Goal: Information Seeking & Learning: Learn about a topic

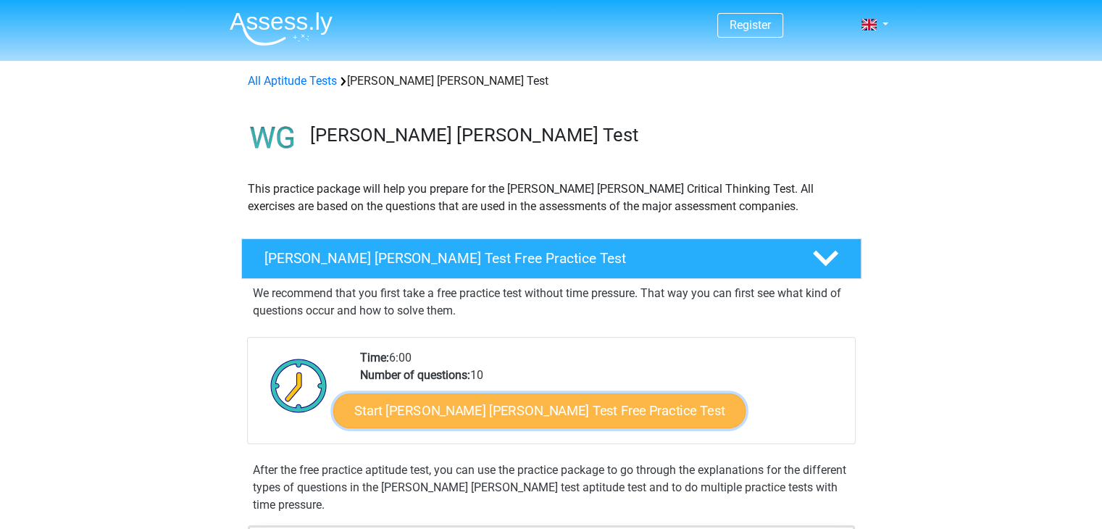
click at [554, 402] on link "Start Watson Glaser Test Free Practice Test" at bounding box center [539, 410] width 412 height 35
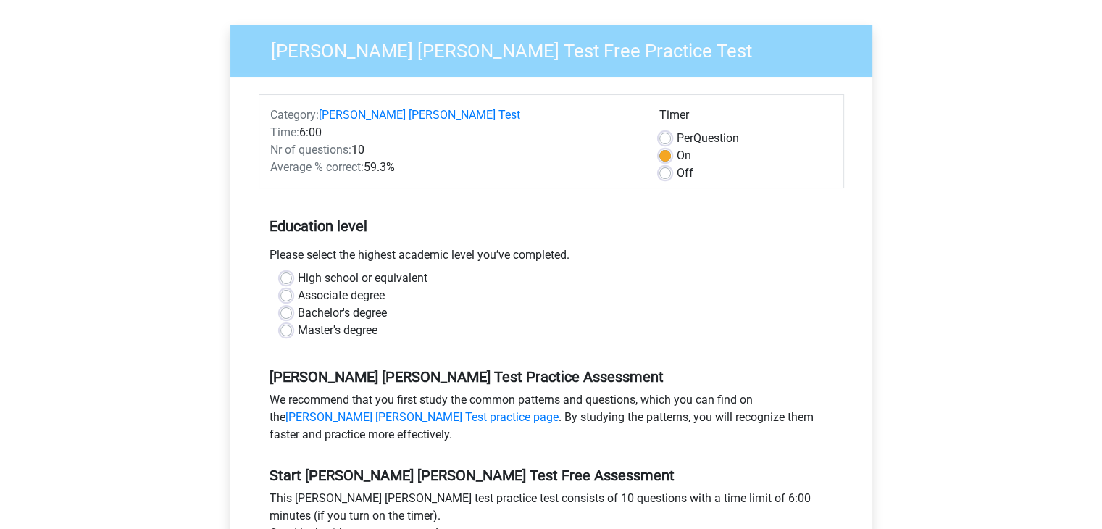
scroll to position [112, 0]
click at [354, 269] on label "High school or equivalent" at bounding box center [363, 277] width 130 height 17
click at [292, 269] on input "High school or equivalent" at bounding box center [286, 276] width 12 height 14
radio input "true"
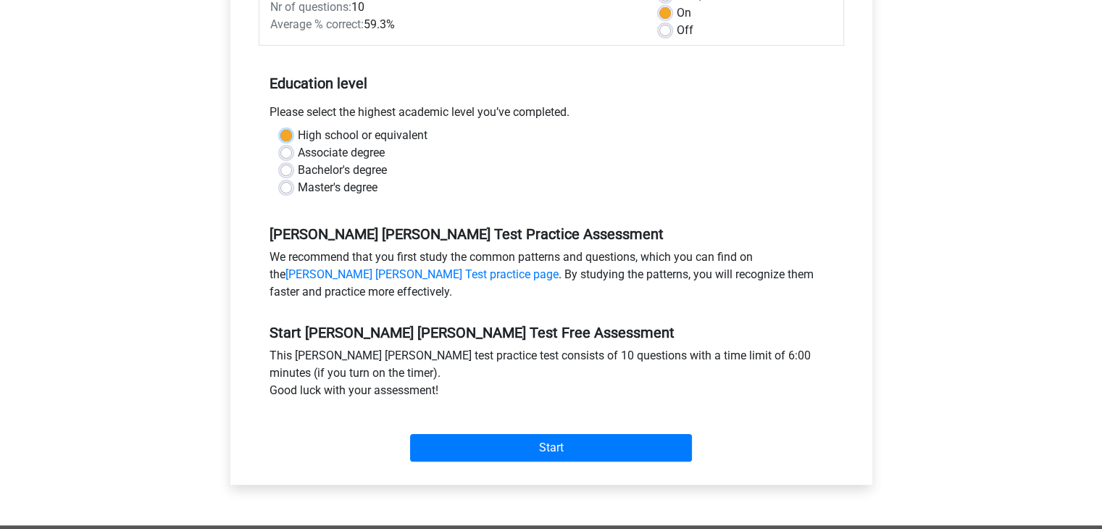
scroll to position [257, 0]
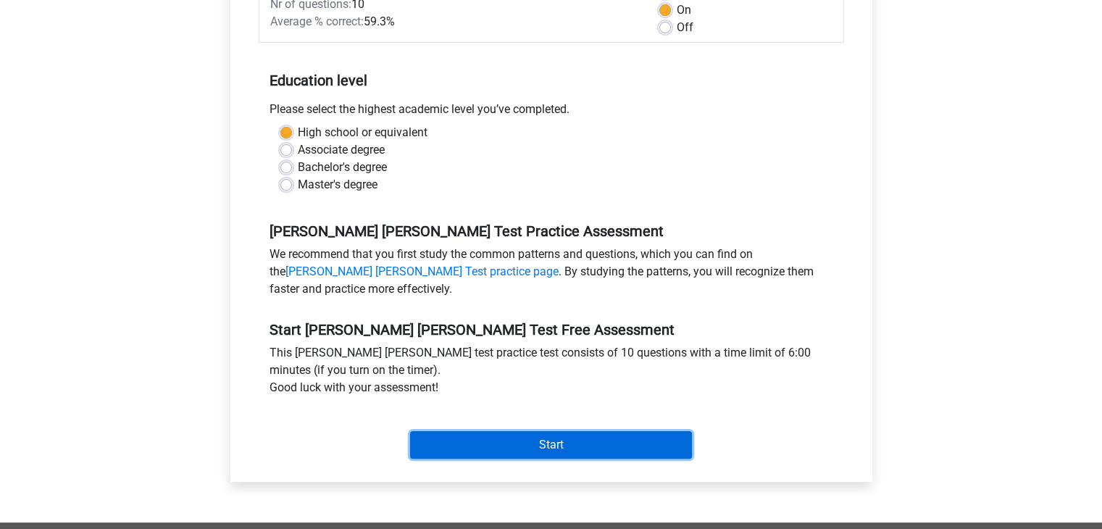
click at [481, 431] on input "Start" at bounding box center [551, 445] width 282 height 28
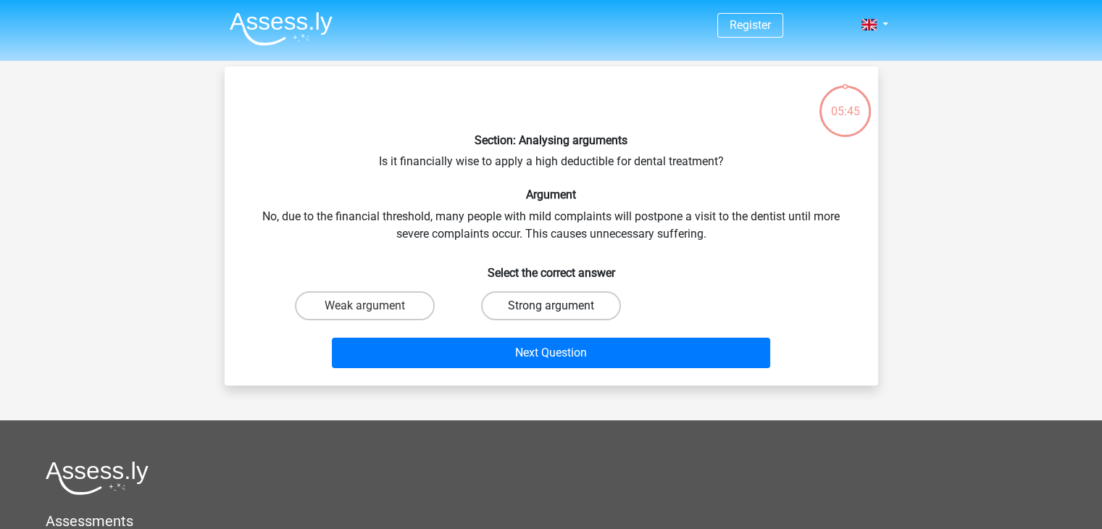
click at [511, 308] on label "Strong argument" at bounding box center [551, 305] width 140 height 29
click at [551, 308] on input "Strong argument" at bounding box center [555, 310] width 9 height 9
radio input "true"
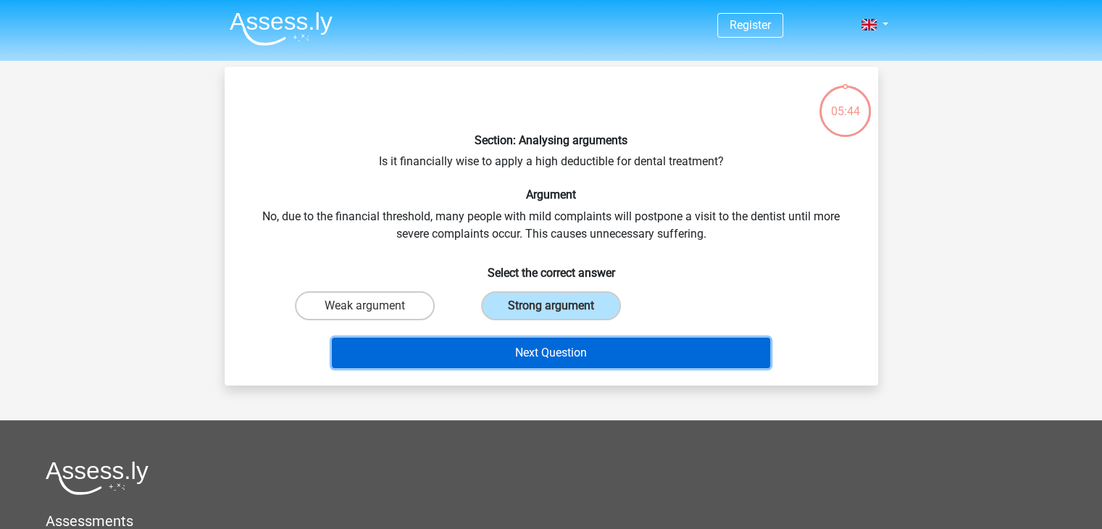
click at [530, 360] on button "Next Question" at bounding box center [551, 353] width 438 height 30
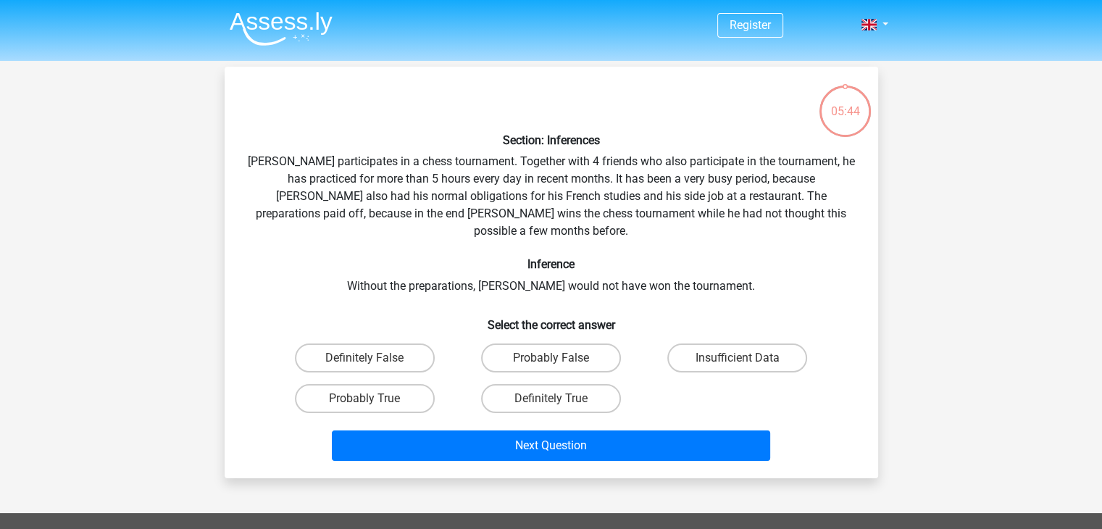
scroll to position [67, 0]
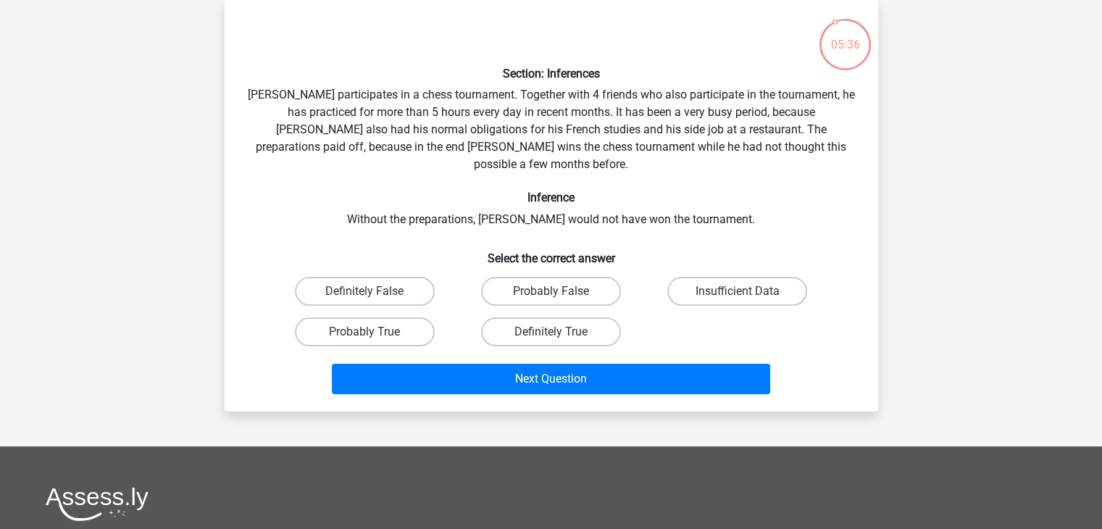
click at [623, 119] on div "Section: Inferences Pablo participates in a chess tournament. Together with 4 f…" at bounding box center [551, 206] width 642 height 388
click at [590, 317] on label "Definitely True" at bounding box center [551, 331] width 140 height 29
click at [560, 332] on input "Definitely True" at bounding box center [555, 336] width 9 height 9
radio input "true"
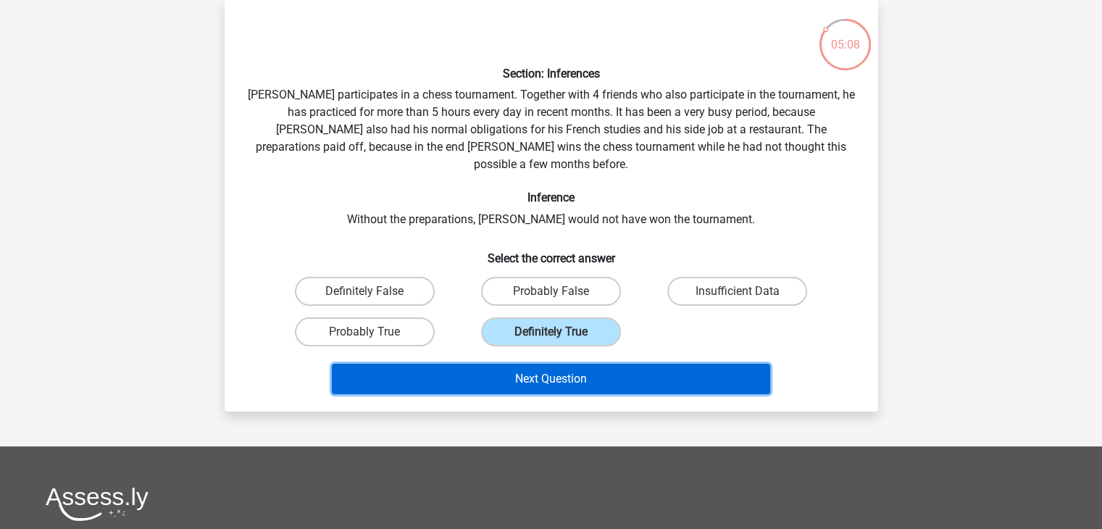
click at [588, 364] on button "Next Question" at bounding box center [551, 379] width 438 height 30
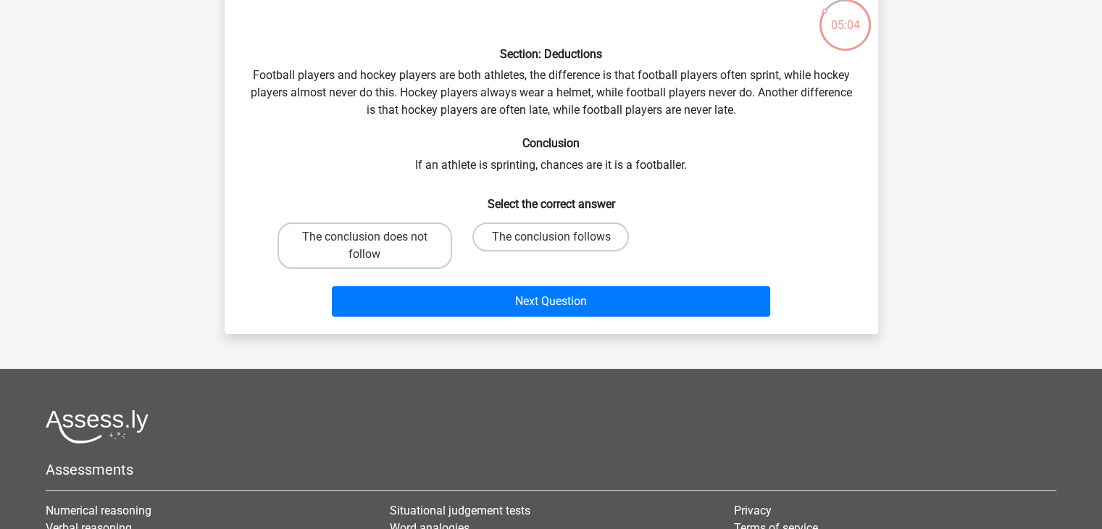
scroll to position [87, 0]
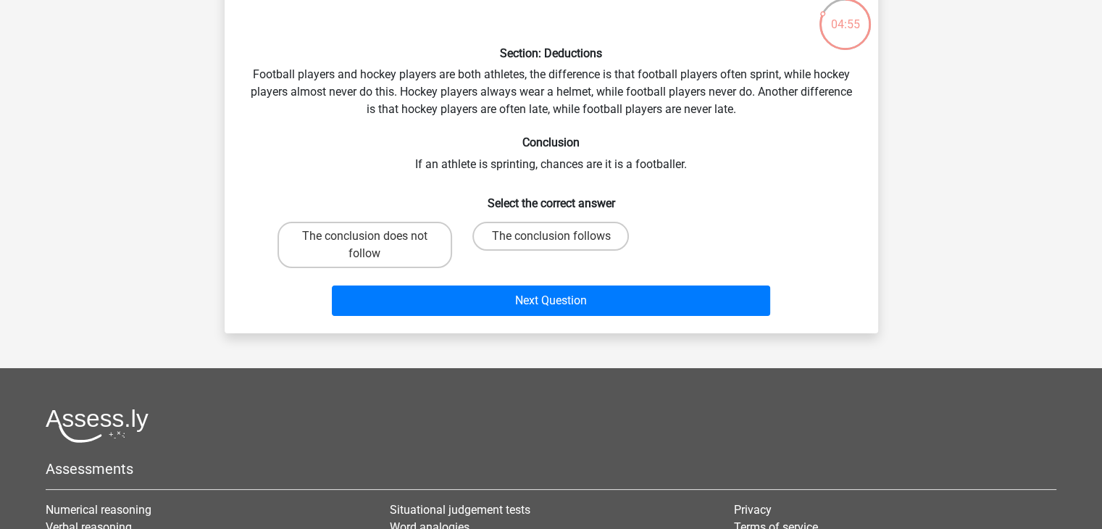
click at [467, 108] on div "Section: Deductions Football players and hockey players are both athletes, the …" at bounding box center [551, 156] width 642 height 330
click at [417, 244] on label "The conclusion does not follow" at bounding box center [365, 245] width 175 height 46
click at [374, 244] on input "The conclusion does not follow" at bounding box center [368, 240] width 9 height 9
radio input "true"
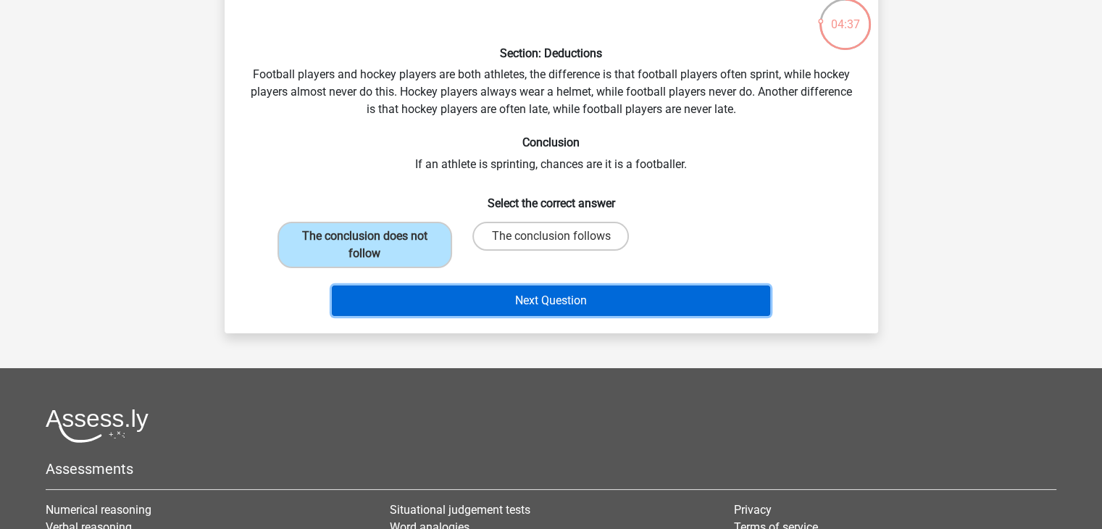
click at [467, 306] on button "Next Question" at bounding box center [551, 300] width 438 height 30
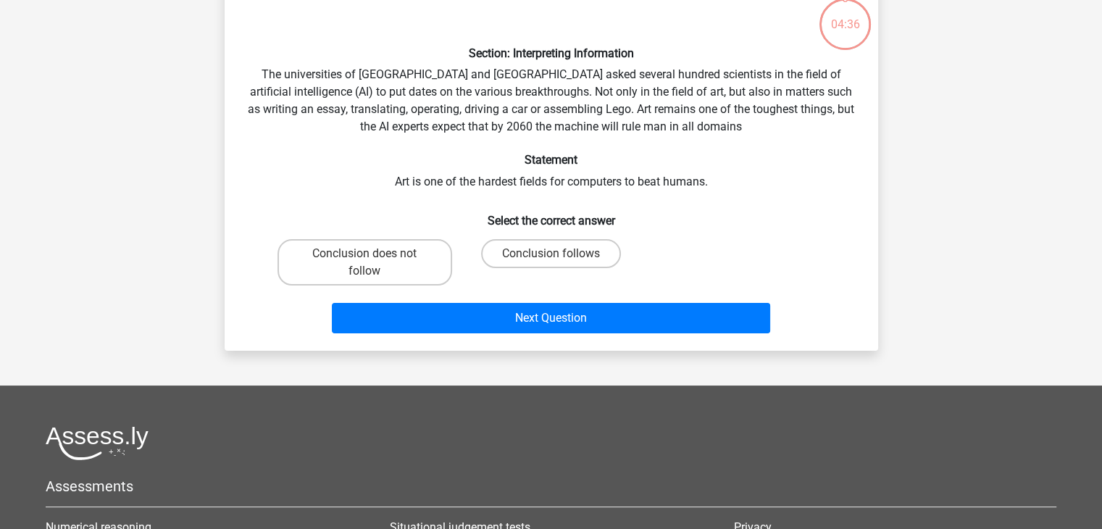
scroll to position [67, 0]
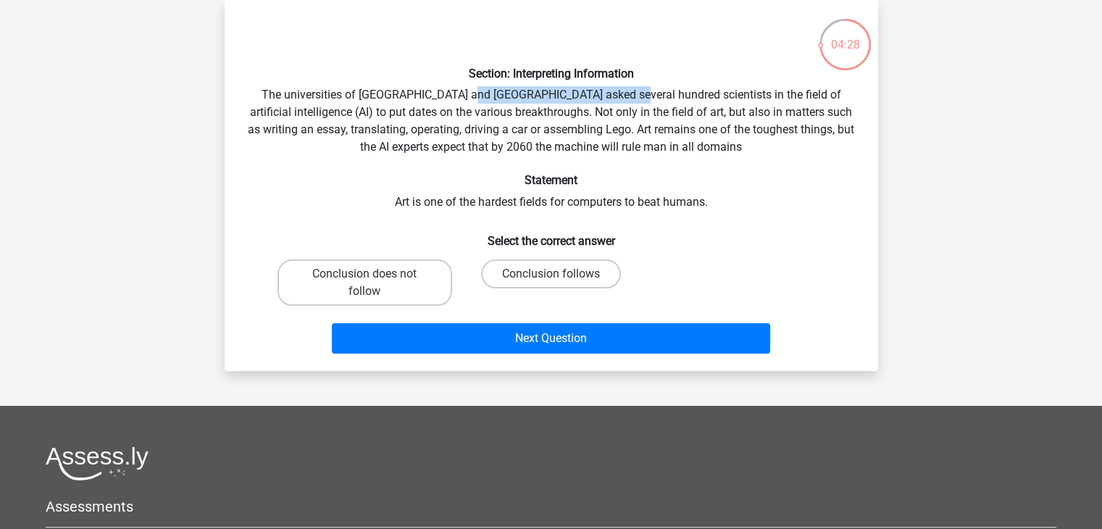
drag, startPoint x: 461, startPoint y: 92, endPoint x: 609, endPoint y: 91, distance: 148.5
click at [609, 91] on div "Section: Interpreting Information The universities of Oxford and Yale asked sev…" at bounding box center [551, 186] width 642 height 348
click at [501, 100] on div "Section: Interpreting Information The universities of Oxford and Yale asked sev…" at bounding box center [551, 186] width 642 height 348
click at [459, 112] on div "Section: Interpreting Information The universities of Oxford and Yale asked sev…" at bounding box center [551, 186] width 642 height 348
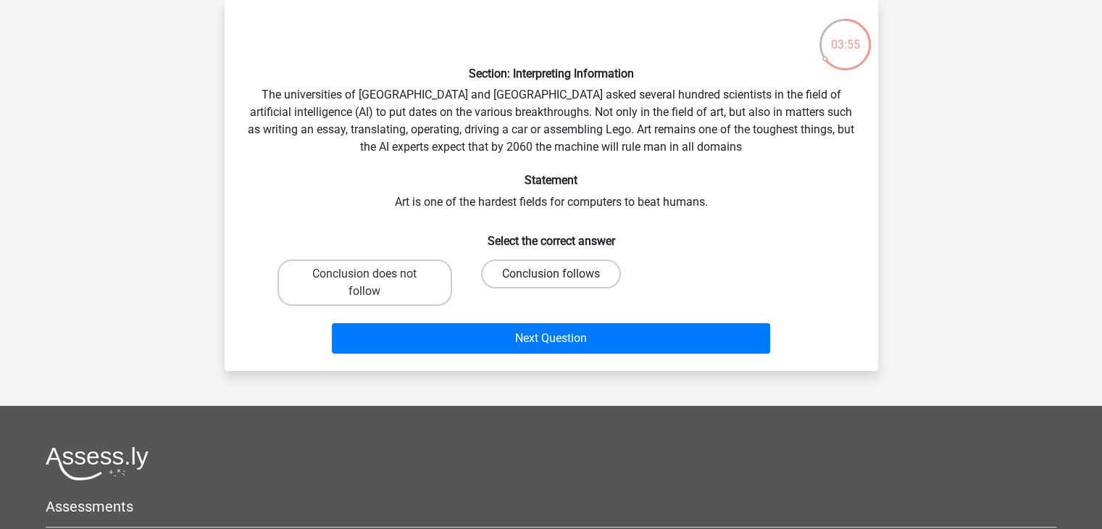
click at [530, 275] on label "Conclusion follows" at bounding box center [551, 273] width 140 height 29
click at [551, 275] on input "Conclusion follows" at bounding box center [555, 278] width 9 height 9
radio input "true"
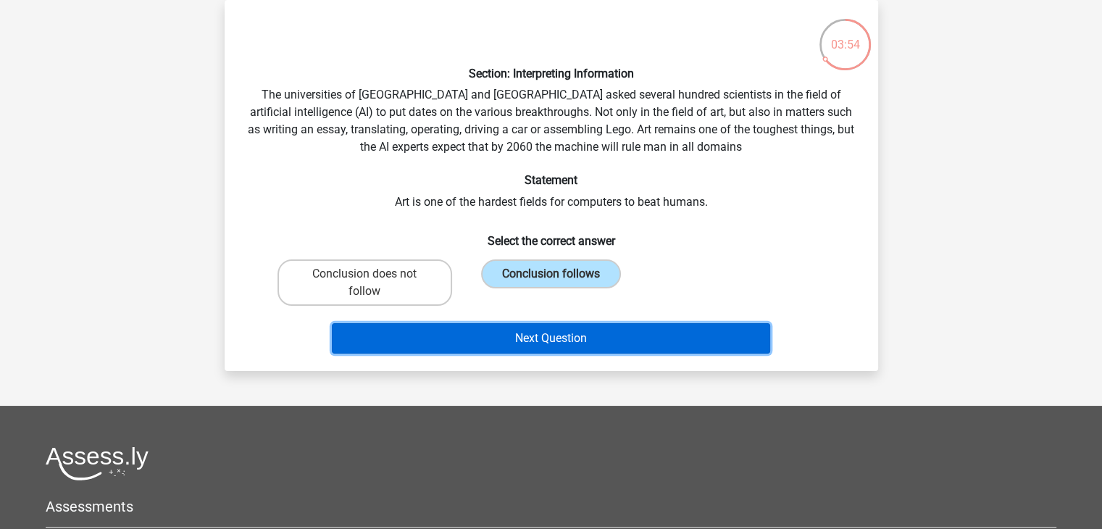
click at [530, 334] on button "Next Question" at bounding box center [551, 338] width 438 height 30
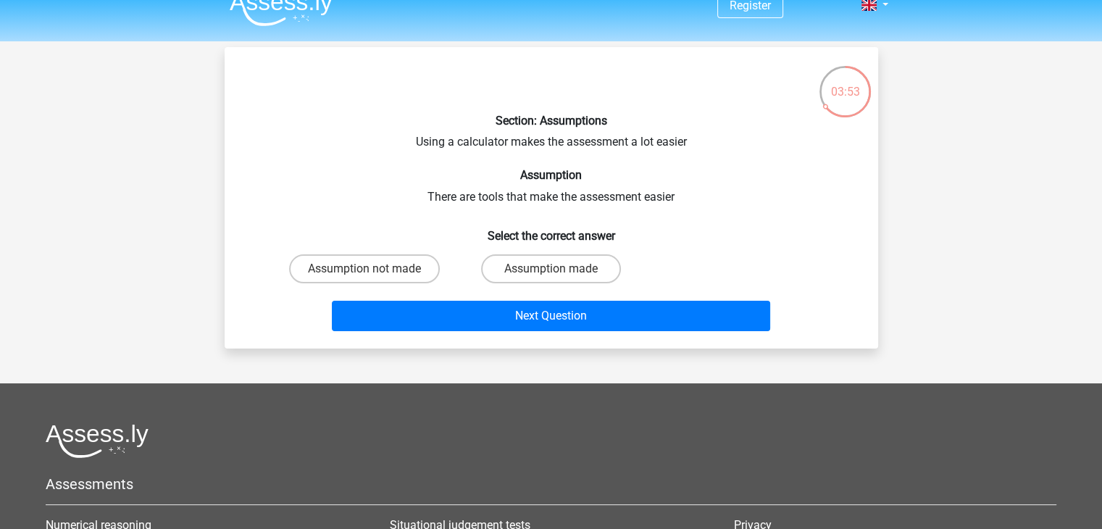
scroll to position [0, 0]
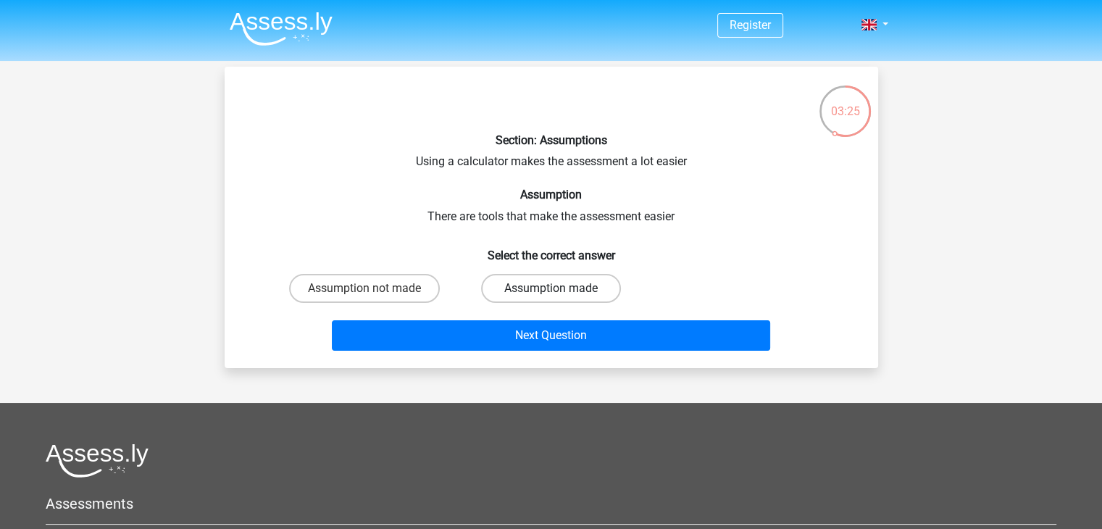
click at [538, 291] on label "Assumption made" at bounding box center [551, 288] width 140 height 29
click at [551, 291] on input "Assumption made" at bounding box center [555, 292] width 9 height 9
radio input "true"
click at [538, 291] on label "Assumption made" at bounding box center [551, 288] width 140 height 29
click at [551, 291] on input "Assumption made" at bounding box center [555, 292] width 9 height 9
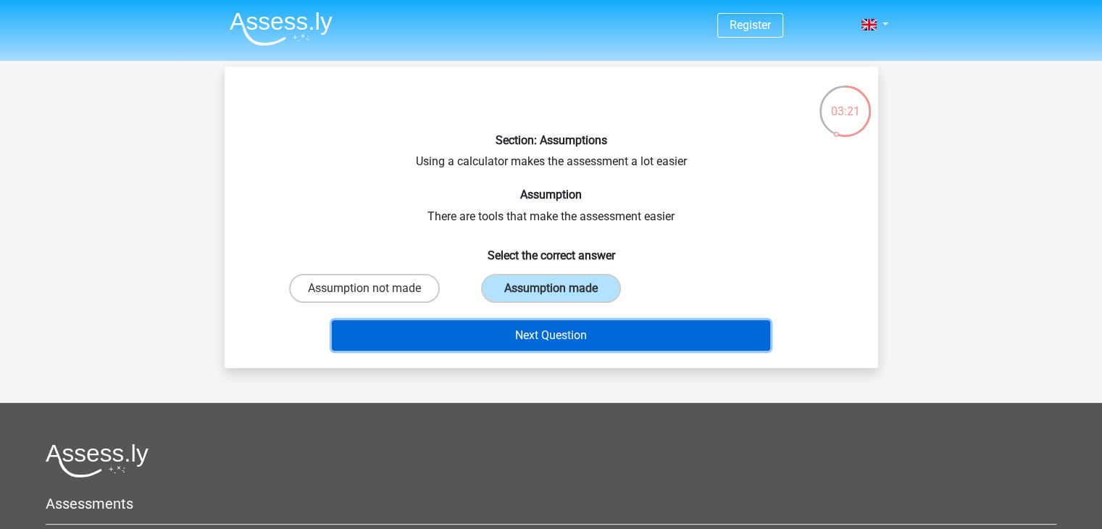
click at [518, 327] on button "Next Question" at bounding box center [551, 335] width 438 height 30
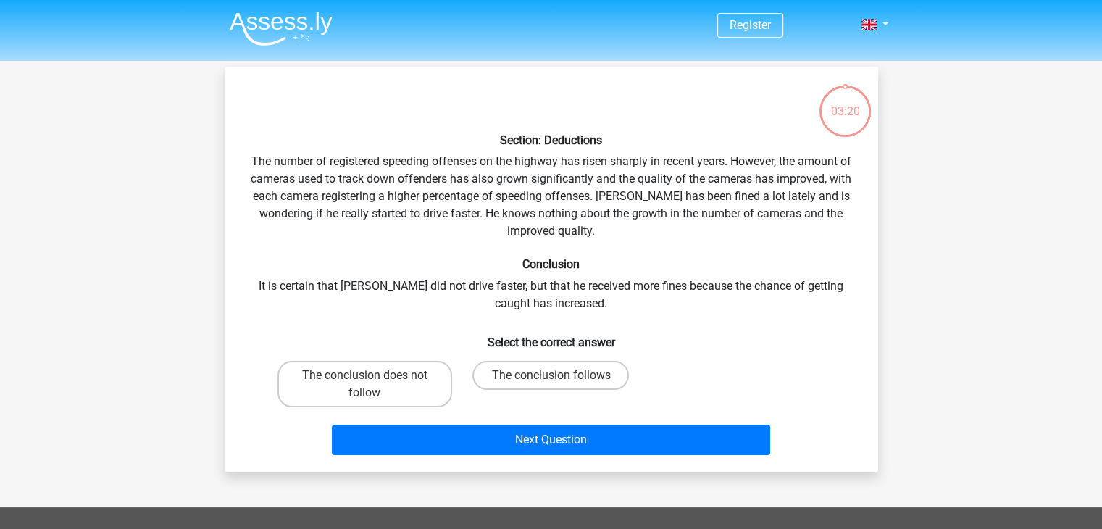
scroll to position [67, 0]
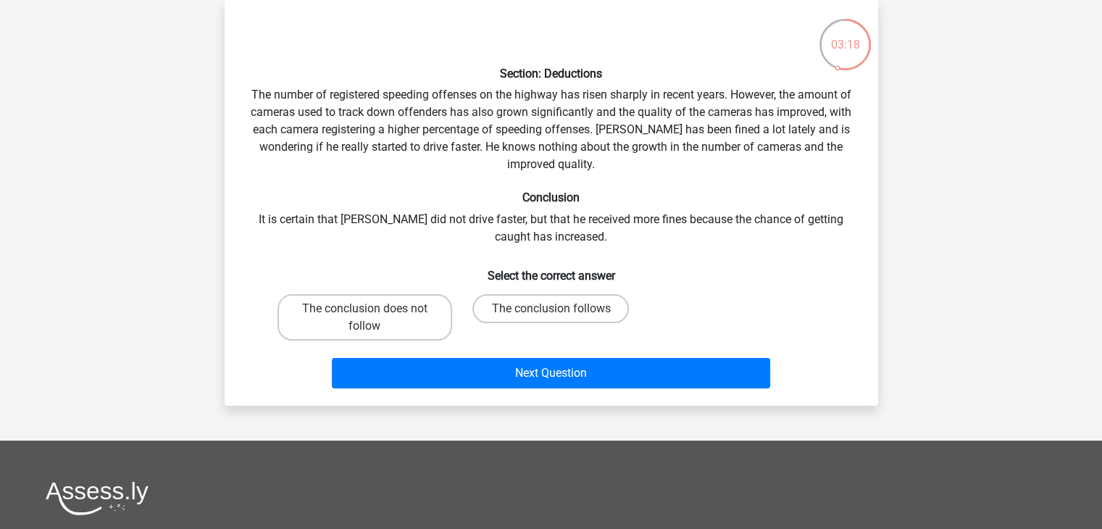
click at [374, 93] on div "Section: Deductions The number of registered speeding offenses on the highway h…" at bounding box center [551, 203] width 642 height 383
click at [414, 110] on div "Section: Deductions The number of registered speeding offenses on the highway h…" at bounding box center [551, 203] width 642 height 383
click at [370, 316] on input "The conclusion does not follow" at bounding box center [368, 313] width 9 height 9
radio input "true"
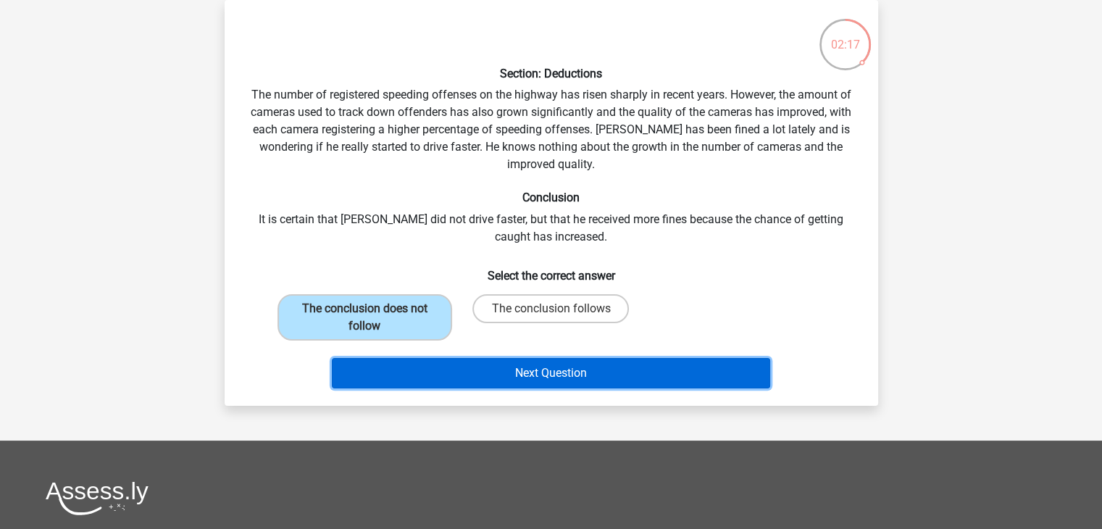
click at [395, 366] on button "Next Question" at bounding box center [551, 373] width 438 height 30
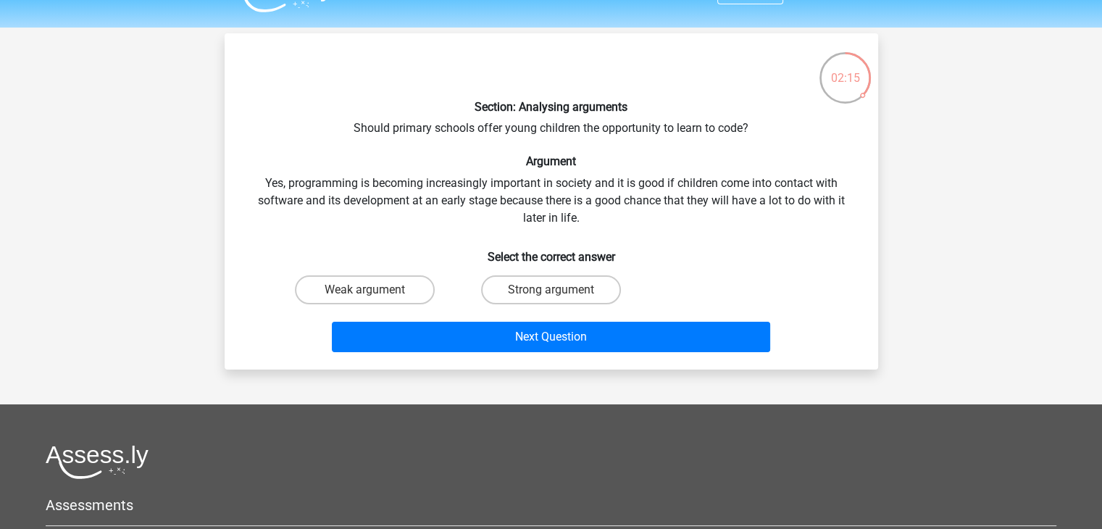
scroll to position [32, 0]
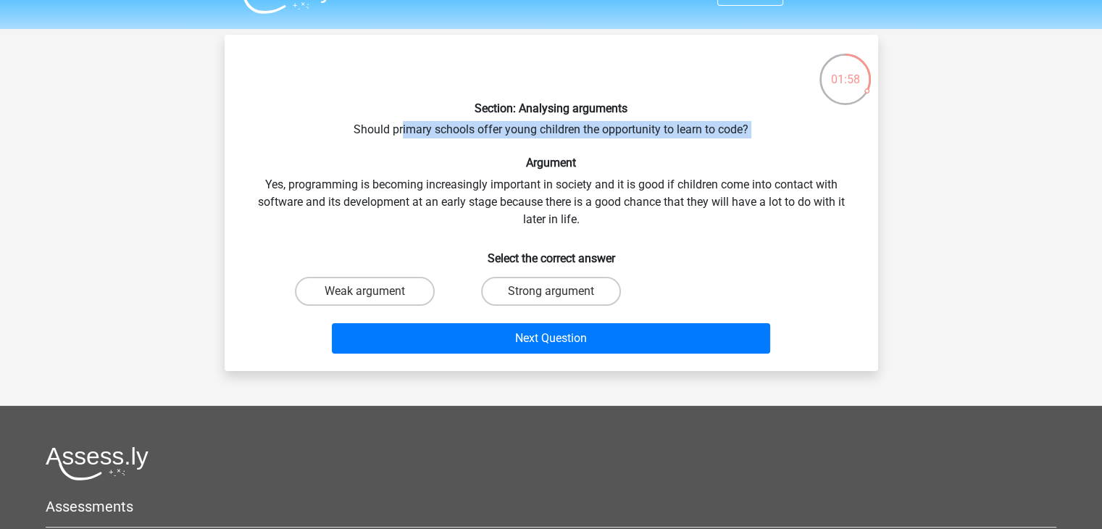
drag, startPoint x: 403, startPoint y: 131, endPoint x: 412, endPoint y: 140, distance: 12.3
click at [412, 140] on div "Section: Analysing arguments Should primary schools offer young children the op…" at bounding box center [551, 202] width 642 height 313
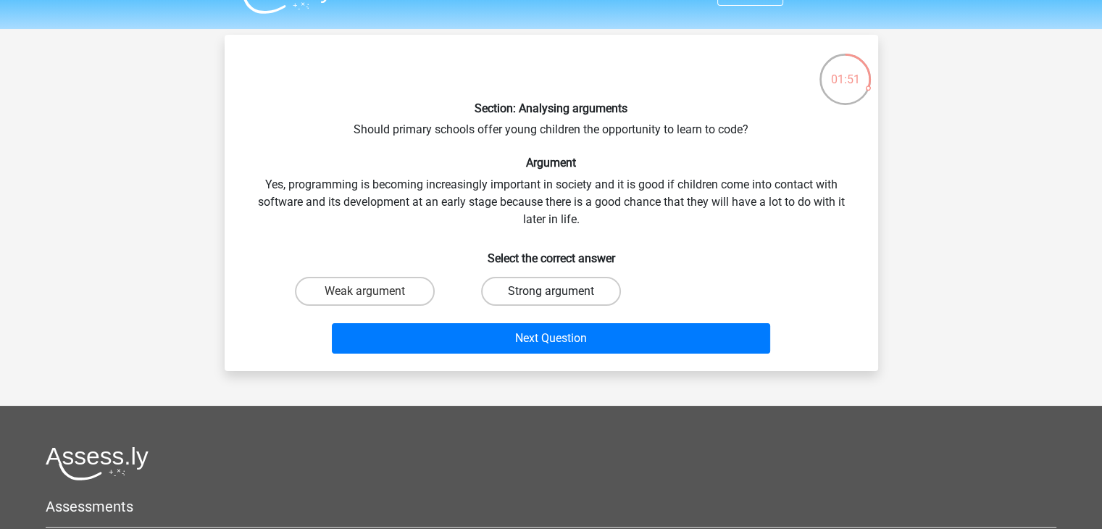
click at [511, 286] on label "Strong argument" at bounding box center [551, 291] width 140 height 29
click at [551, 291] on input "Strong argument" at bounding box center [555, 295] width 9 height 9
radio input "true"
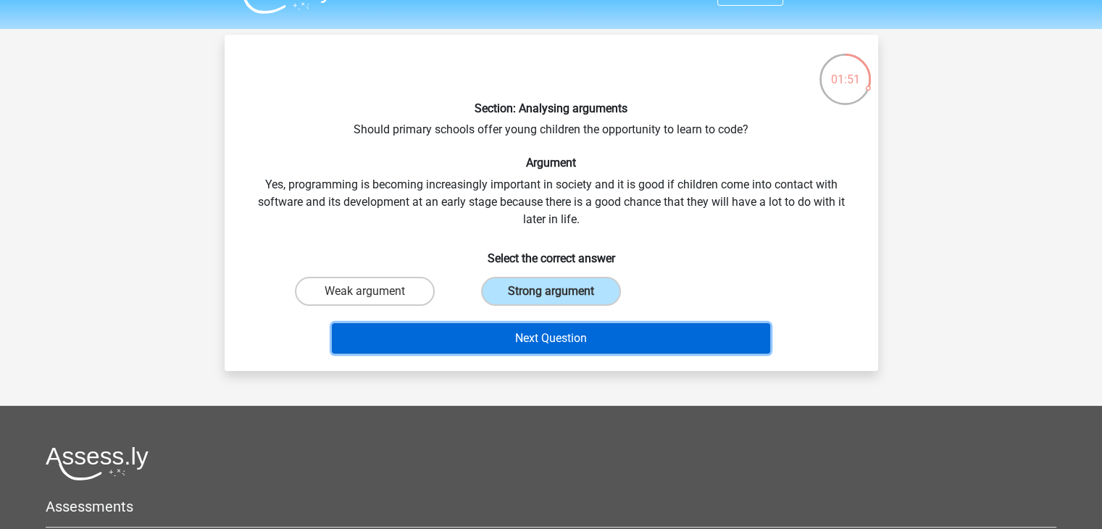
click at [533, 339] on button "Next Question" at bounding box center [551, 338] width 438 height 30
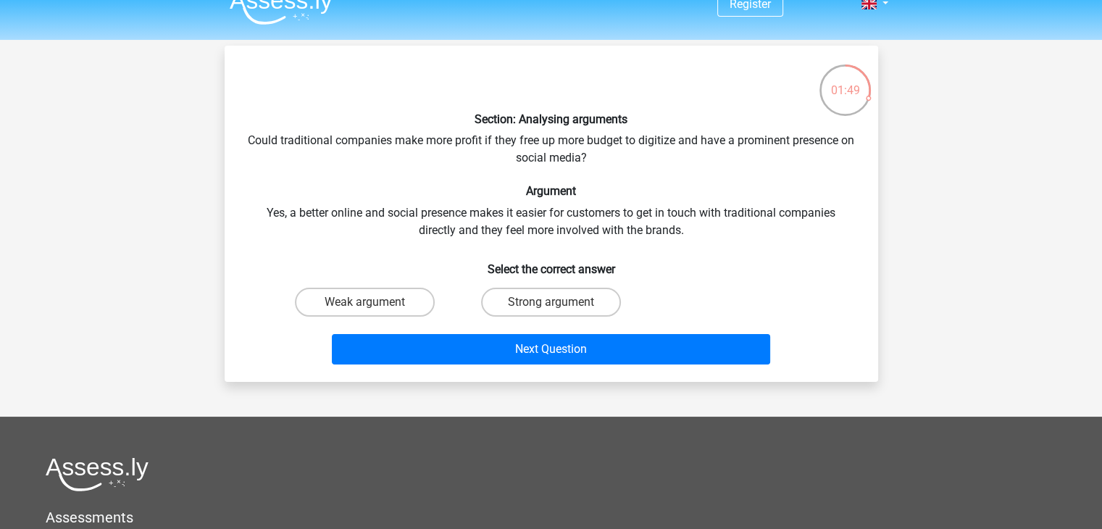
scroll to position [16, 0]
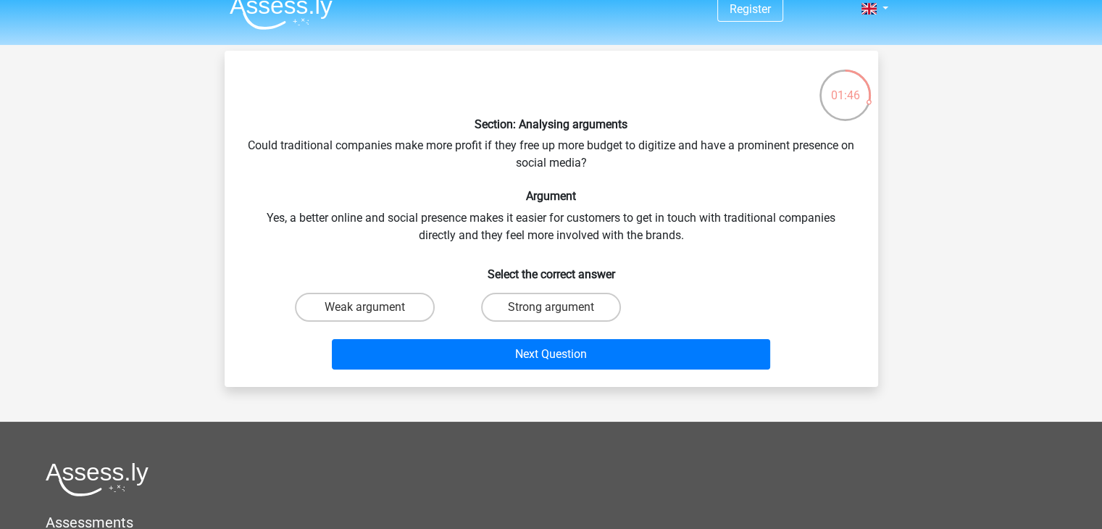
click at [410, 146] on div "Section: Analysing arguments Could traditional companies make more profit if th…" at bounding box center [551, 218] width 642 height 313
click at [517, 310] on label "Strong argument" at bounding box center [551, 307] width 140 height 29
click at [551, 310] on input "Strong argument" at bounding box center [555, 311] width 9 height 9
radio input "true"
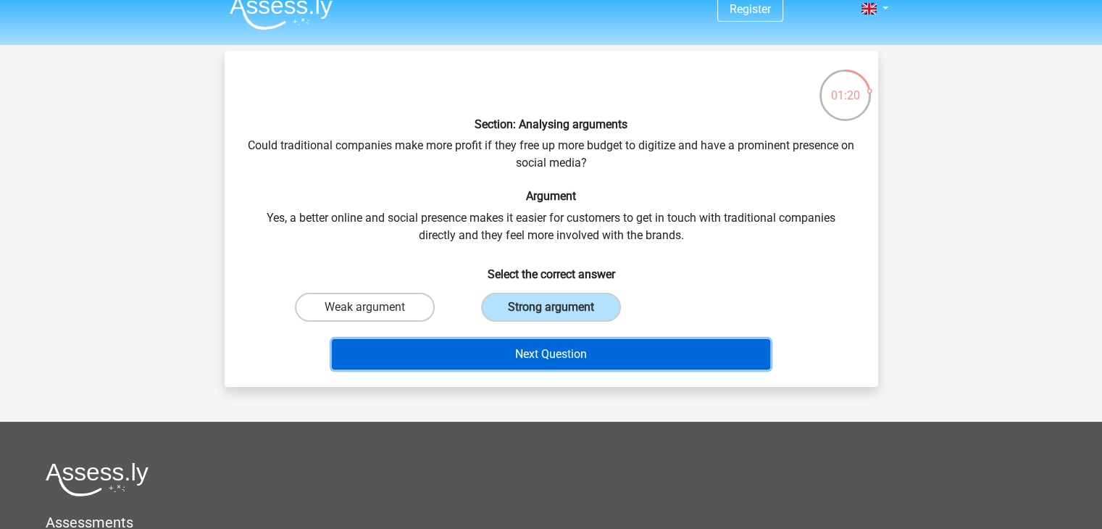
click at [540, 356] on button "Next Question" at bounding box center [551, 354] width 438 height 30
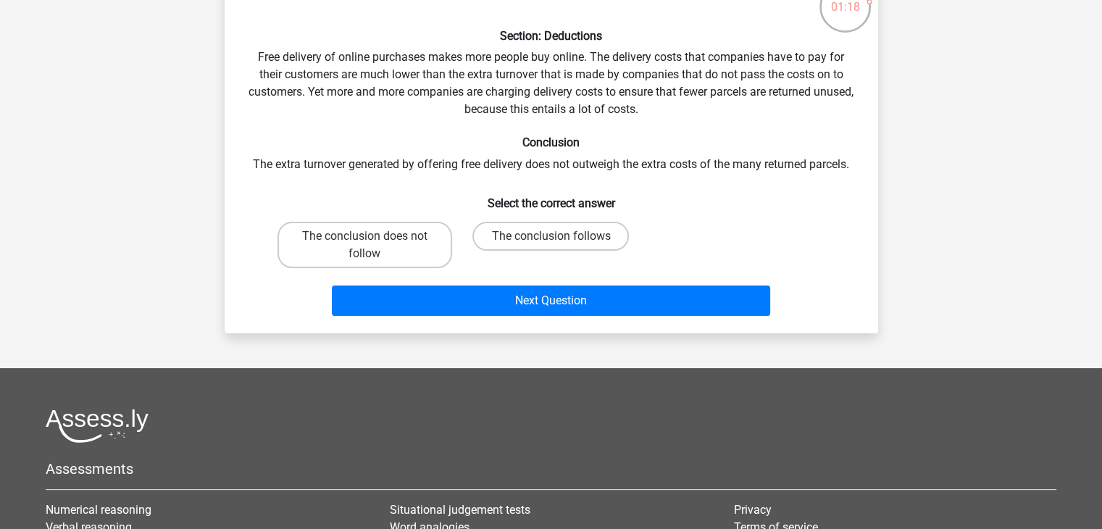
scroll to position [0, 0]
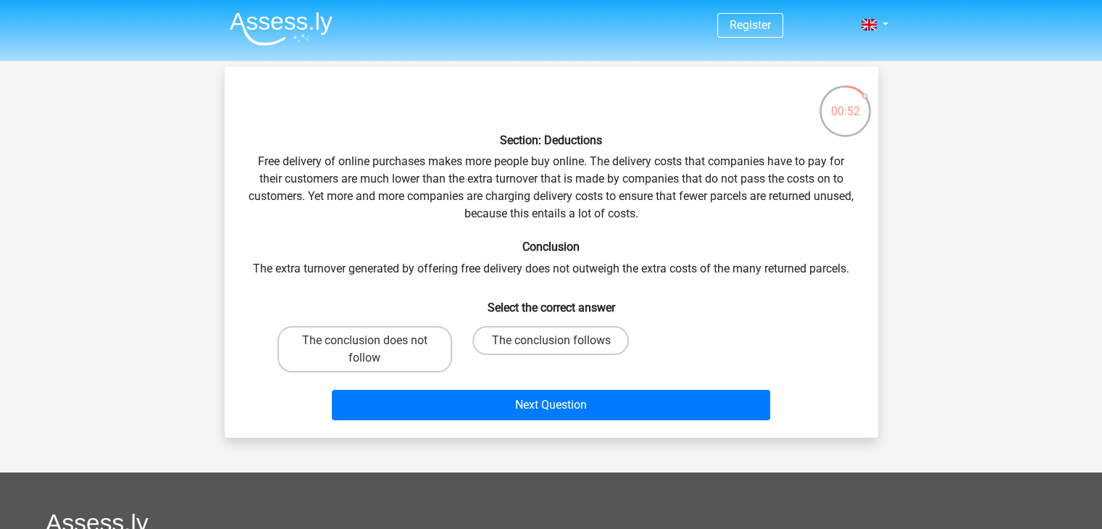
click at [596, 161] on div "Section: Deductions Free delivery of online purchases makes more people buy onl…" at bounding box center [551, 252] width 642 height 348
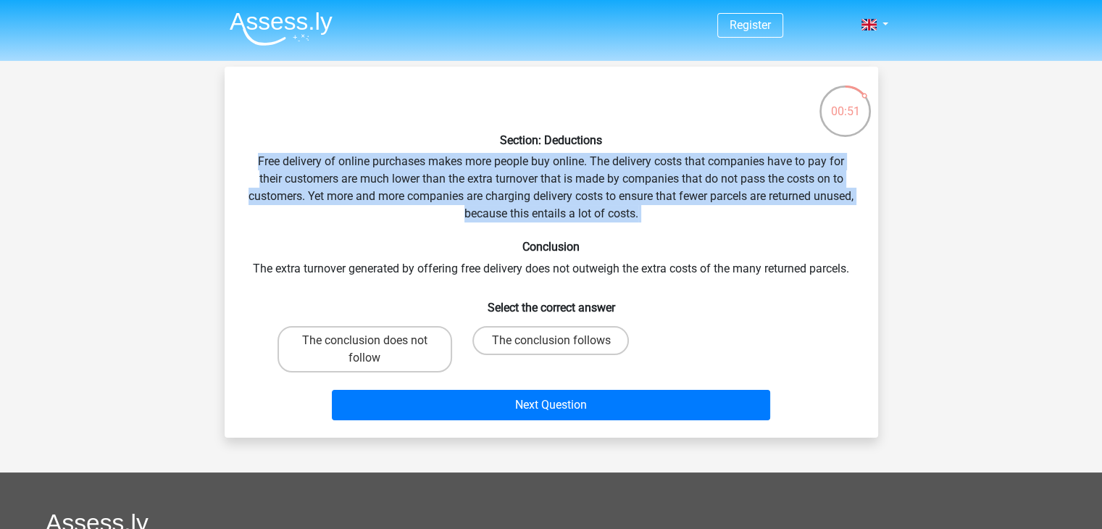
click at [596, 161] on div "Section: Deductions Free delivery of online purchases makes more people buy onl…" at bounding box center [551, 252] width 642 height 348
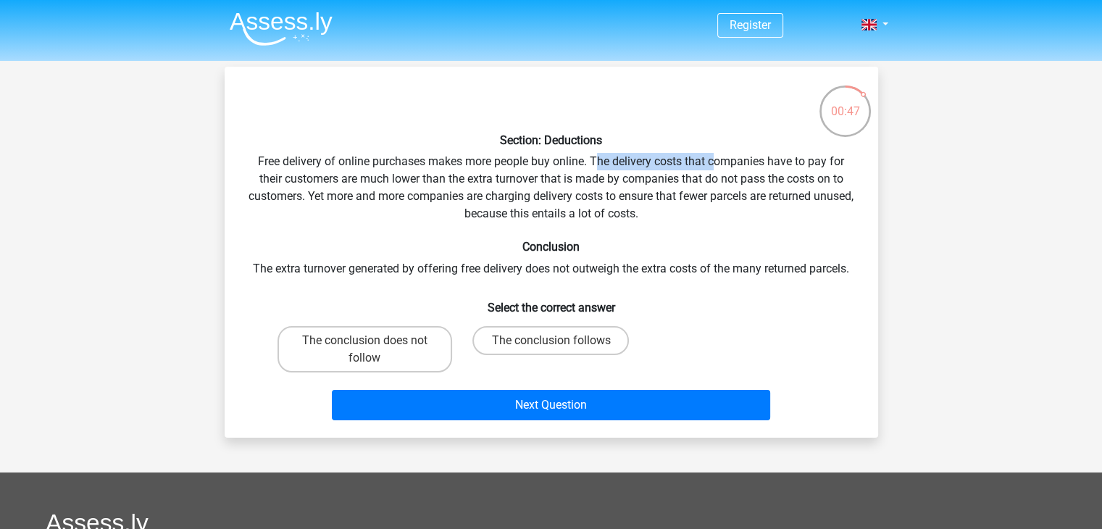
drag, startPoint x: 596, startPoint y: 161, endPoint x: 717, endPoint y: 168, distance: 121.2
click at [717, 168] on div "Section: Deductions Free delivery of online purchases makes more people buy onl…" at bounding box center [551, 252] width 642 height 348
click at [778, 169] on div "Section: Deductions Free delivery of online purchases makes more people buy onl…" at bounding box center [551, 252] width 642 height 348
click at [554, 334] on label "The conclusion follows" at bounding box center [550, 340] width 157 height 29
click at [554, 341] on input "The conclusion follows" at bounding box center [555, 345] width 9 height 9
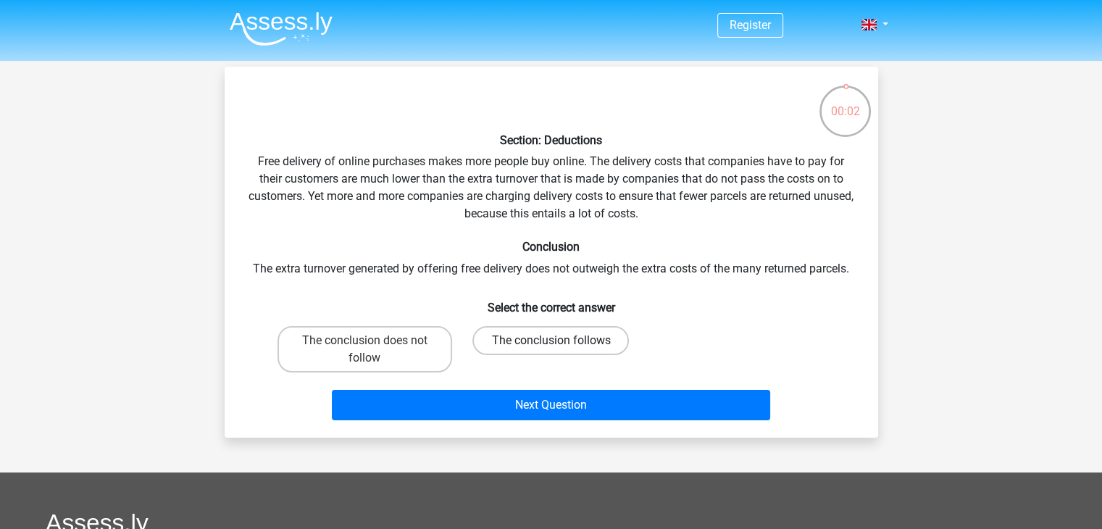
radio input "true"
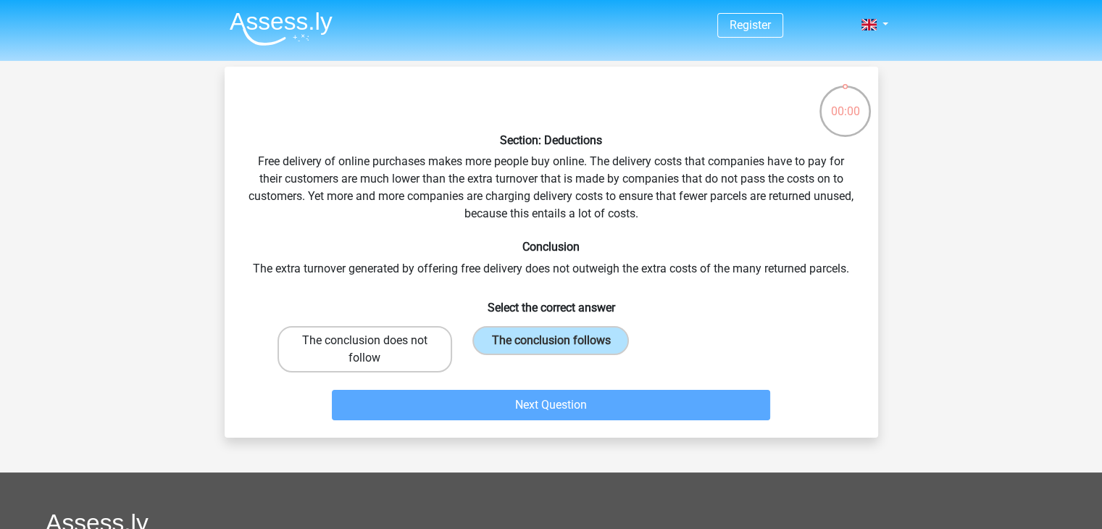
click at [443, 356] on label "The conclusion does not follow" at bounding box center [365, 349] width 175 height 46
click at [374, 350] on input "The conclusion does not follow" at bounding box center [368, 345] width 9 height 9
radio input "true"
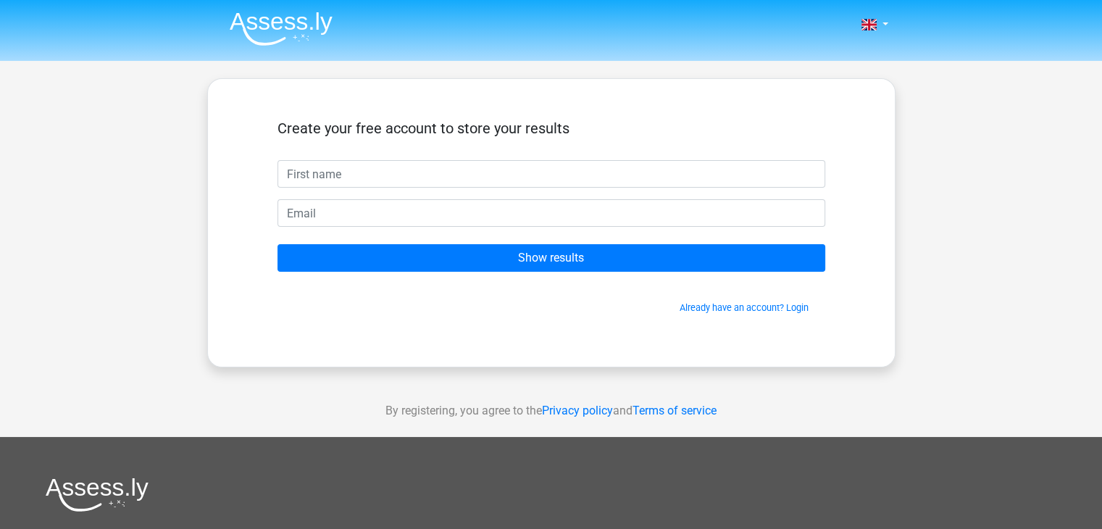
click at [566, 182] on input "text" at bounding box center [552, 174] width 548 height 28
type input "[PERSON_NAME]"
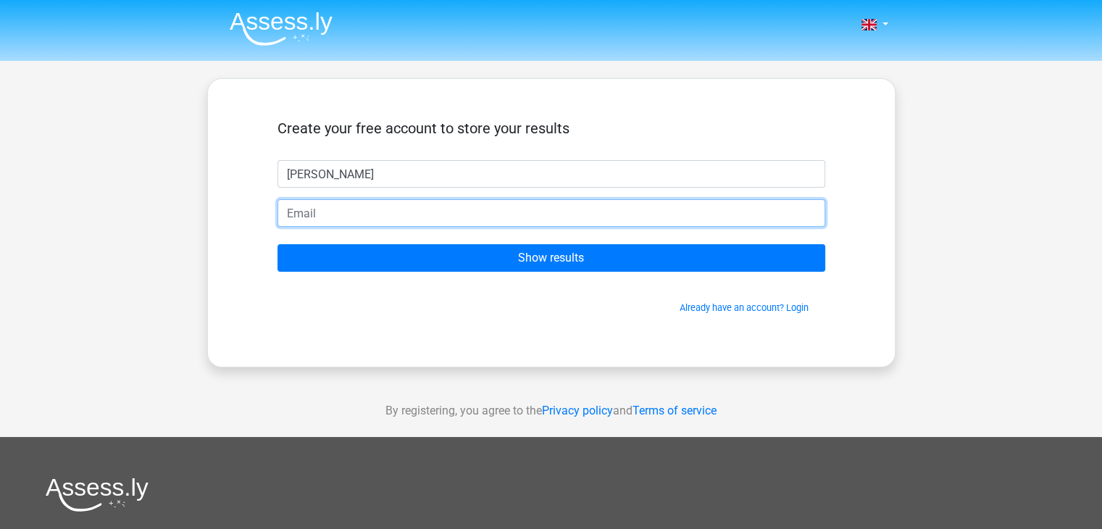
click at [516, 218] on input "email" at bounding box center [552, 213] width 548 height 28
type input "d"
type input "[PERSON_NAME][EMAIL_ADDRESS][DOMAIN_NAME]"
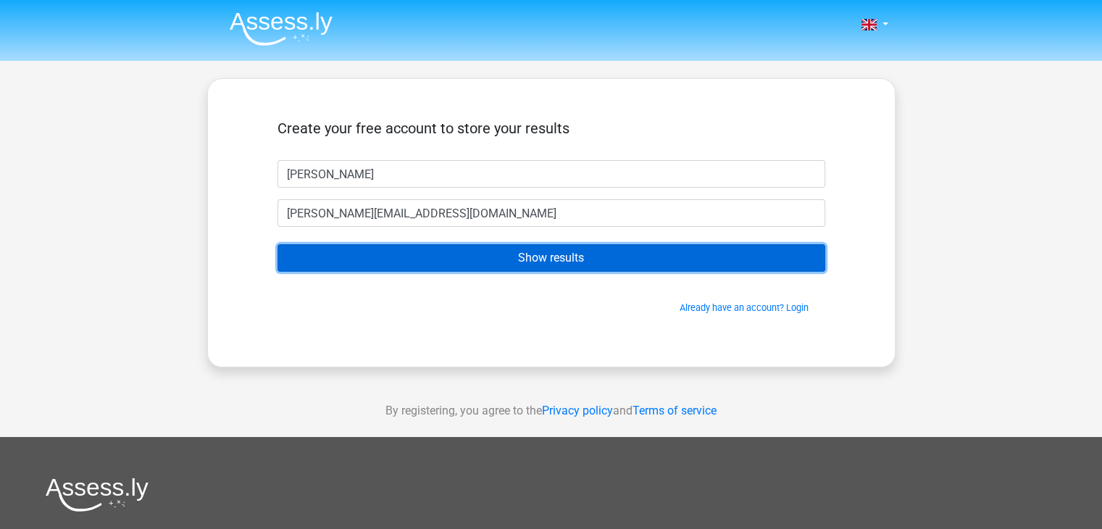
click at [481, 249] on input "Show results" at bounding box center [552, 258] width 548 height 28
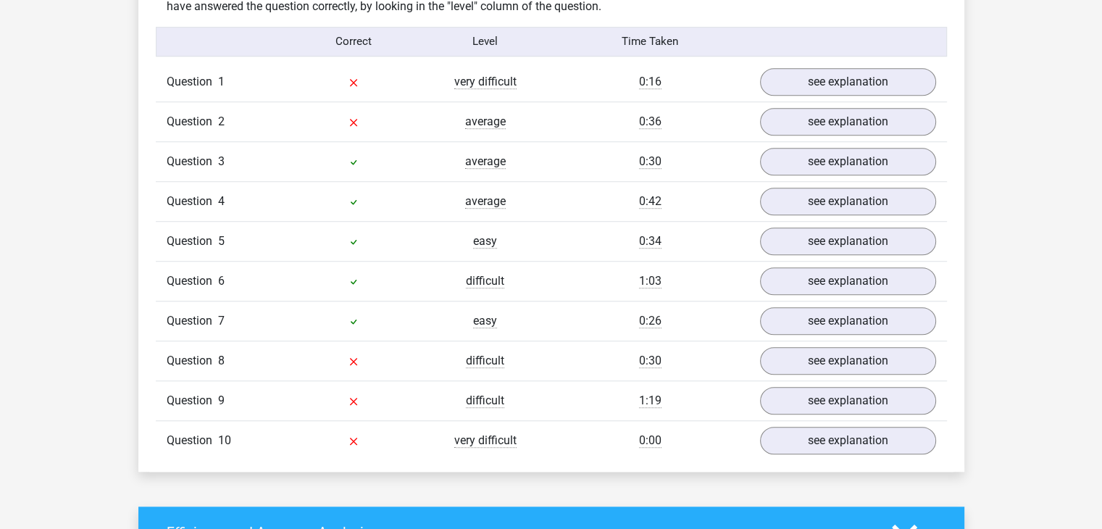
scroll to position [1165, 0]
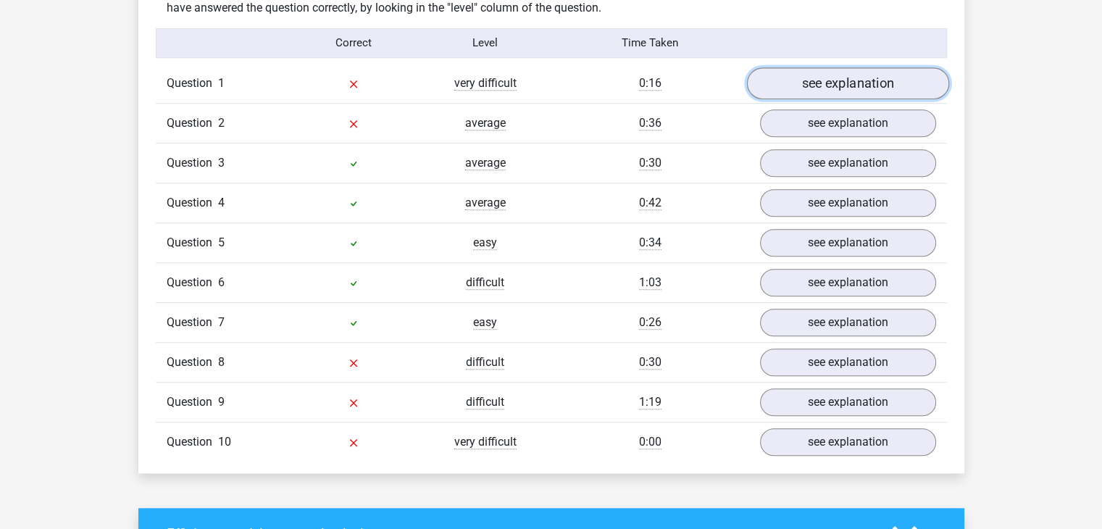
click at [829, 80] on link "see explanation" at bounding box center [847, 83] width 202 height 32
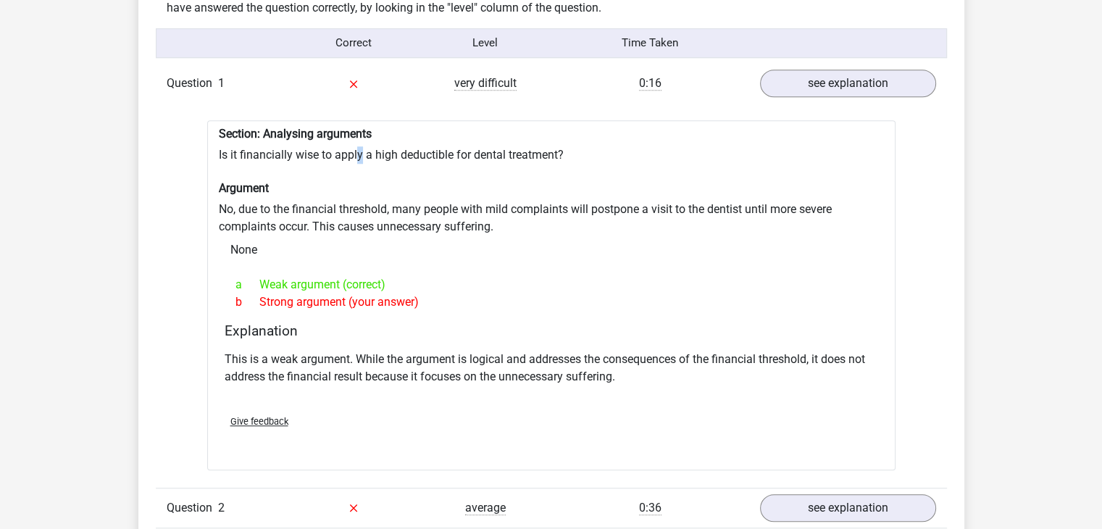
click at [359, 145] on div "Section: Analysing arguments Is it financially wise to apply a high deductible …" at bounding box center [551, 295] width 688 height 350
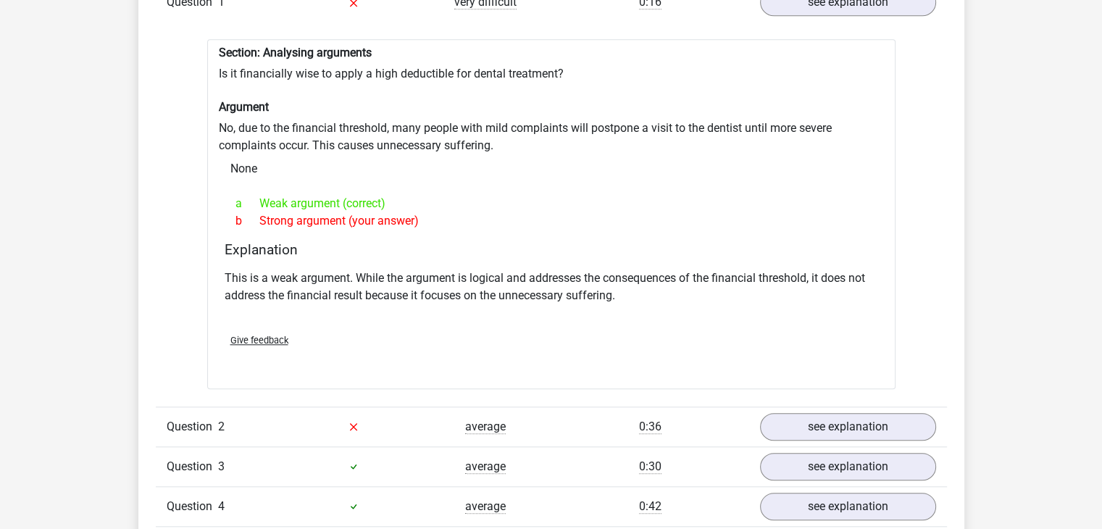
scroll to position [1261, 0]
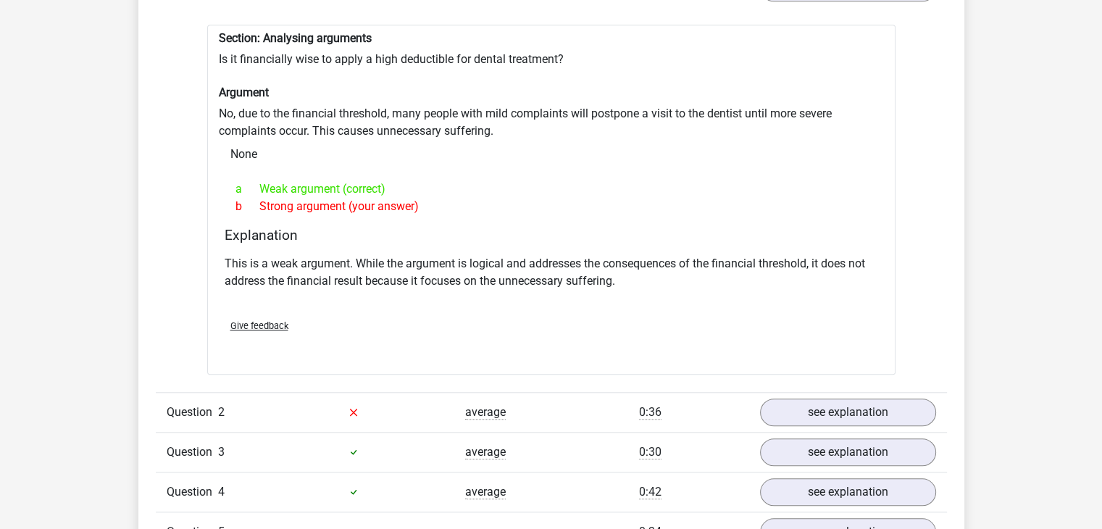
click at [577, 255] on p "This is a weak argument. While the argument is logical and addresses the conseq…" at bounding box center [552, 272] width 654 height 35
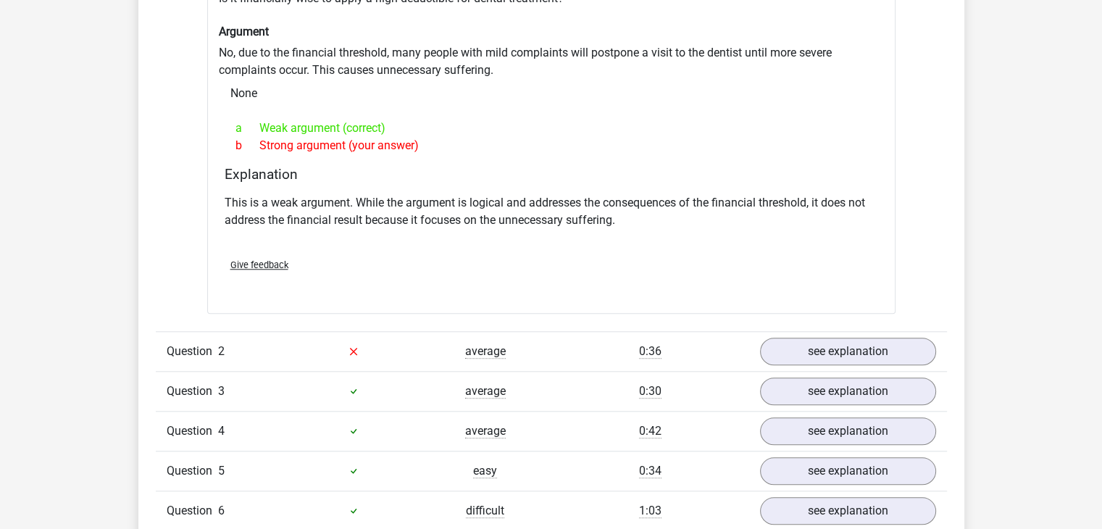
scroll to position [1327, 0]
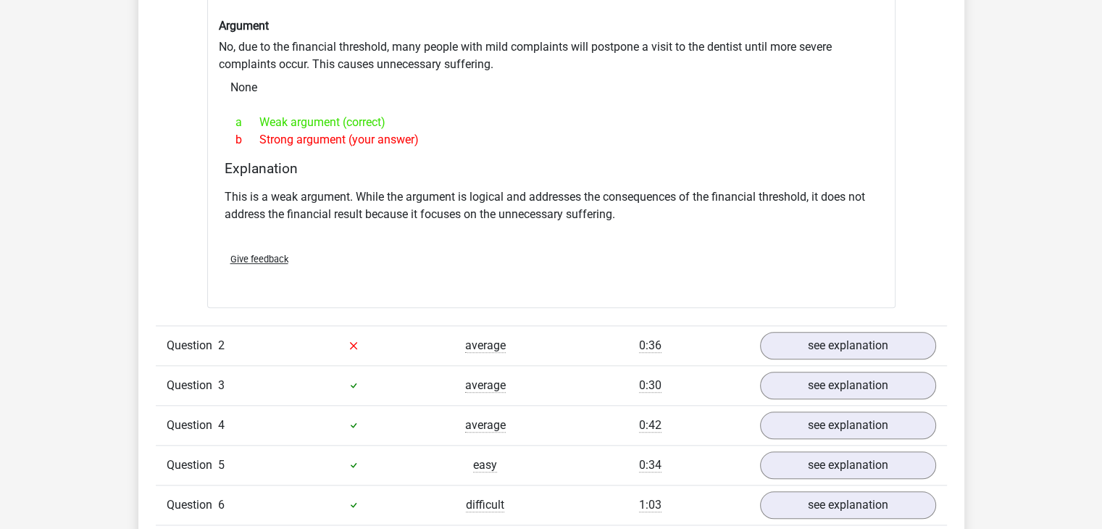
click at [543, 337] on div "average" at bounding box center [486, 345] width 132 height 17
click at [784, 330] on link "see explanation" at bounding box center [847, 346] width 202 height 32
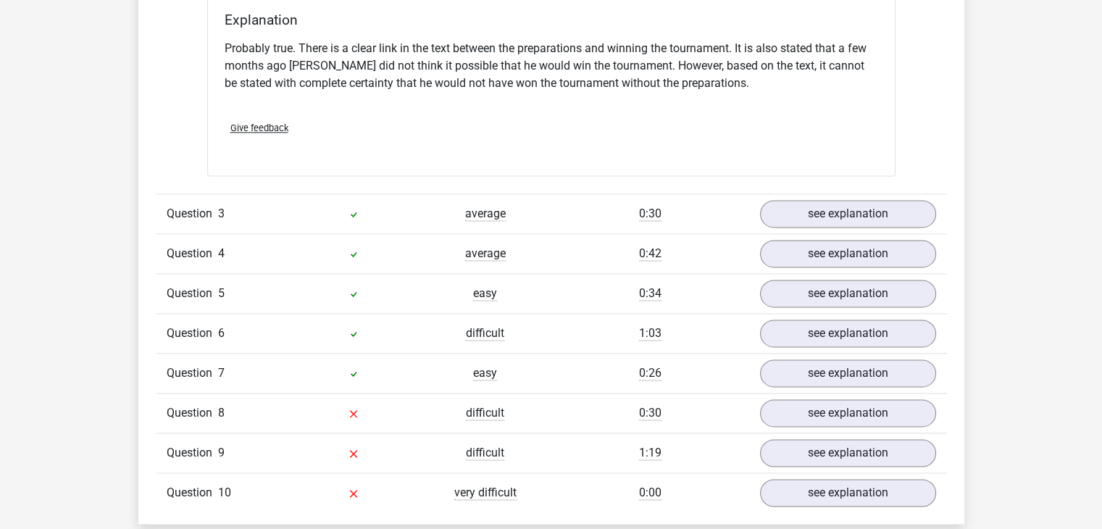
scroll to position [1971, 0]
click at [793, 197] on link "see explanation" at bounding box center [847, 213] width 202 height 32
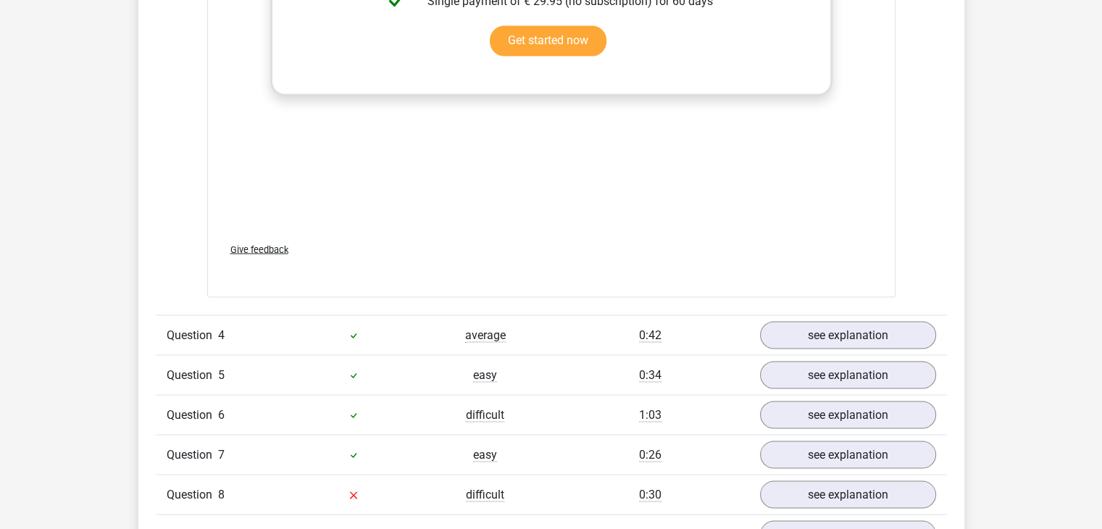
scroll to position [2682, 0]
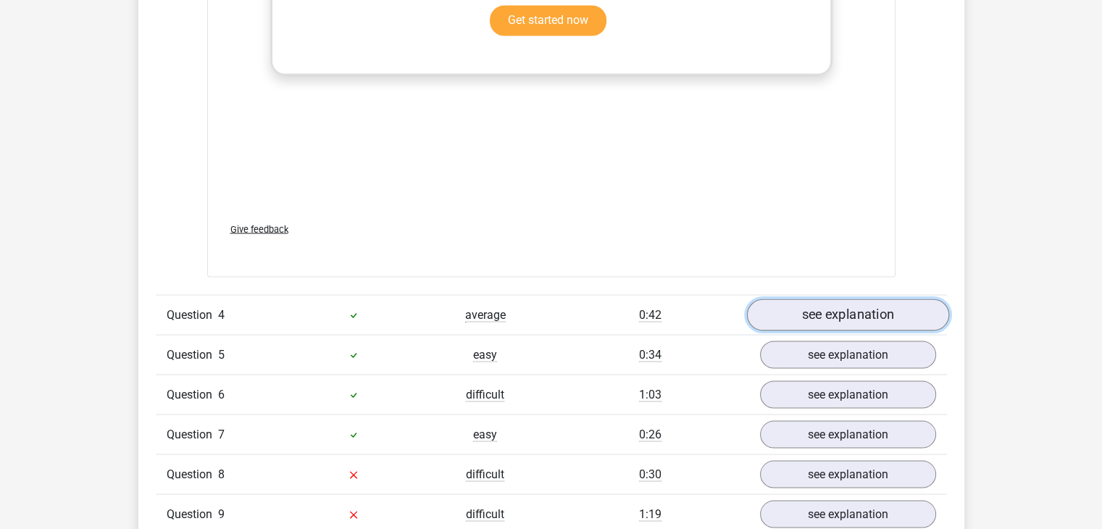
click at [803, 302] on link "see explanation" at bounding box center [847, 315] width 202 height 32
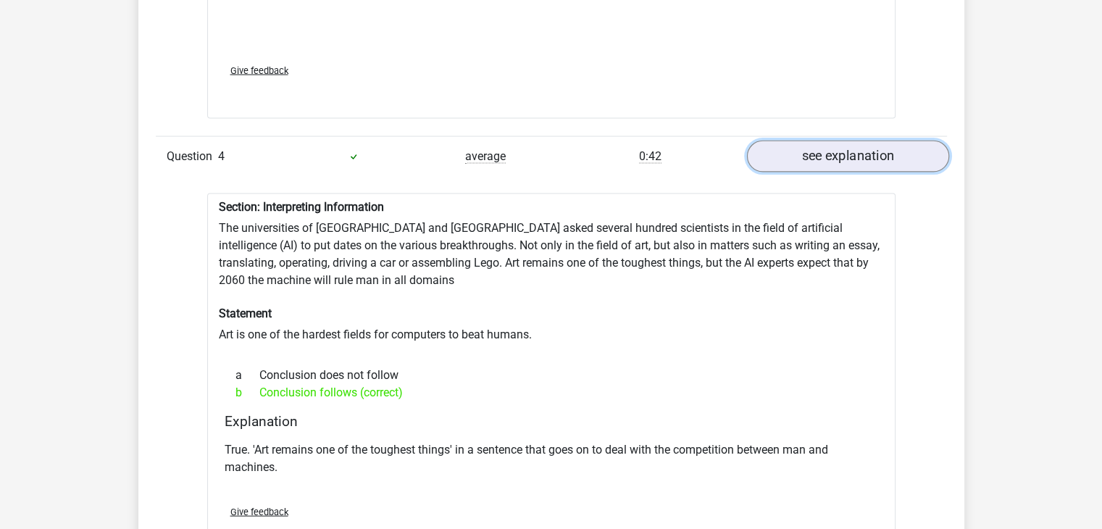
scroll to position [2842, 0]
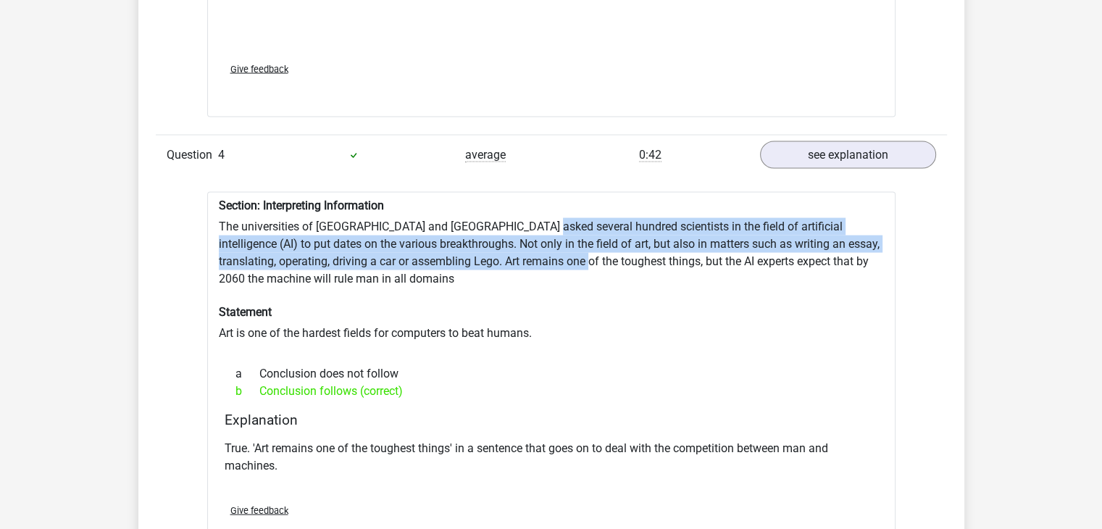
drag, startPoint x: 528, startPoint y: 253, endPoint x: 529, endPoint y: 206, distance: 47.1
click at [529, 206] on div "Section: Interpreting Information The universities of Oxford and Yale asked sev…" at bounding box center [551, 375] width 688 height 367
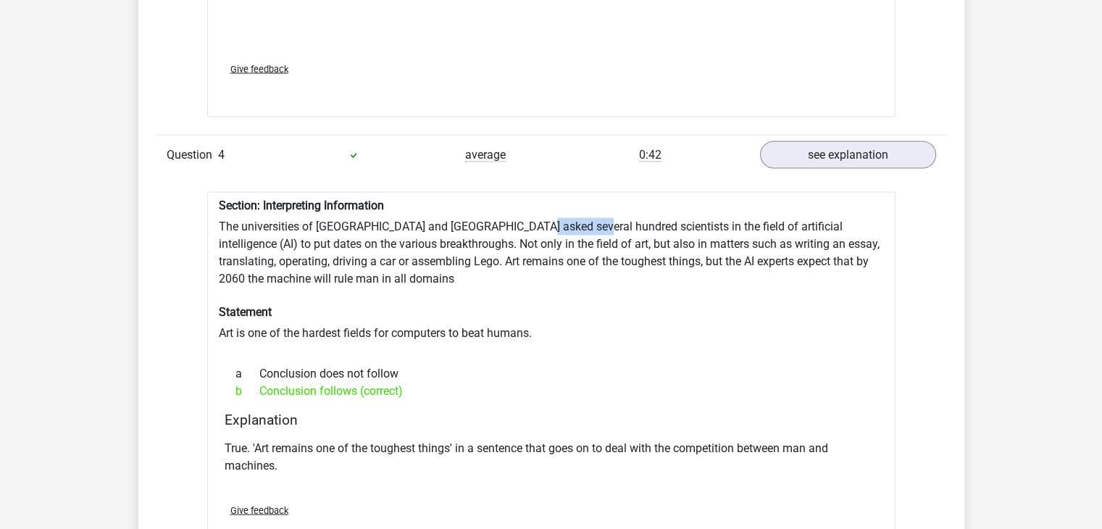
click at [529, 206] on div "Section: Interpreting Information The universities of Oxford and Yale asked sev…" at bounding box center [551, 375] width 688 height 367
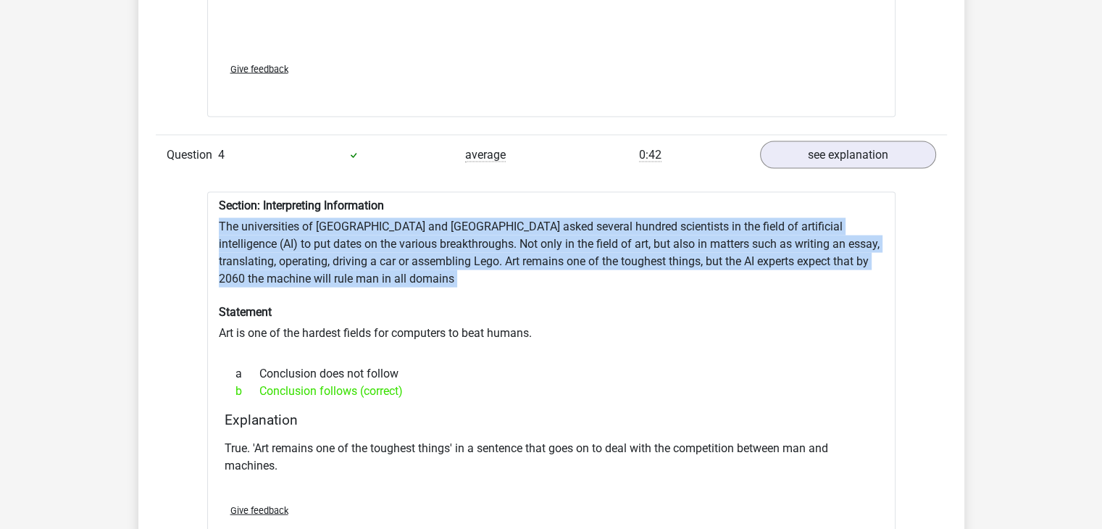
click at [529, 206] on div "Section: Interpreting Information The universities of Oxford and Yale asked sev…" at bounding box center [551, 375] width 688 height 367
drag, startPoint x: 529, startPoint y: 206, endPoint x: 507, endPoint y: 222, distance: 27.4
click at [507, 222] on div "Section: Interpreting Information The universities of Oxford and Yale asked sev…" at bounding box center [551, 375] width 688 height 367
click at [522, 253] on div "Section: Interpreting Information The universities of Oxford and Yale asked sev…" at bounding box center [551, 375] width 688 height 367
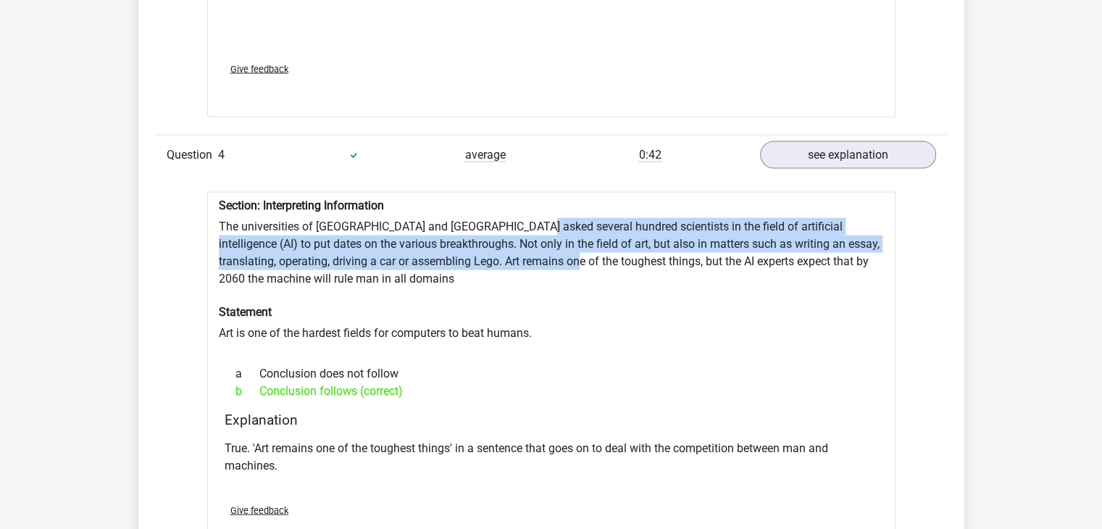
drag, startPoint x: 525, startPoint y: 253, endPoint x: 519, endPoint y: 217, distance: 36.0
click at [519, 217] on div "Section: Interpreting Information The universities of Oxford and Yale asked sev…" at bounding box center [551, 375] width 688 height 367
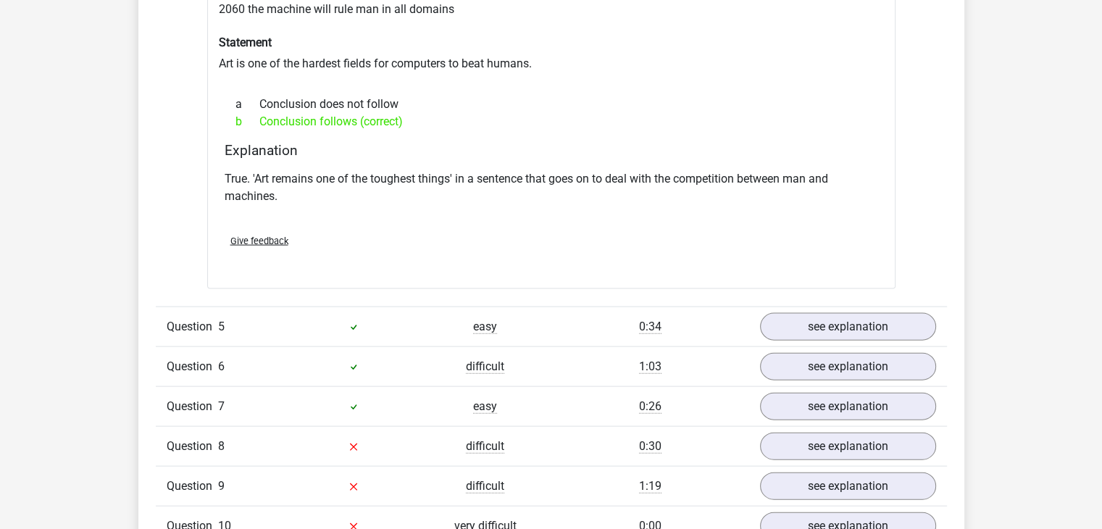
scroll to position [3115, 0]
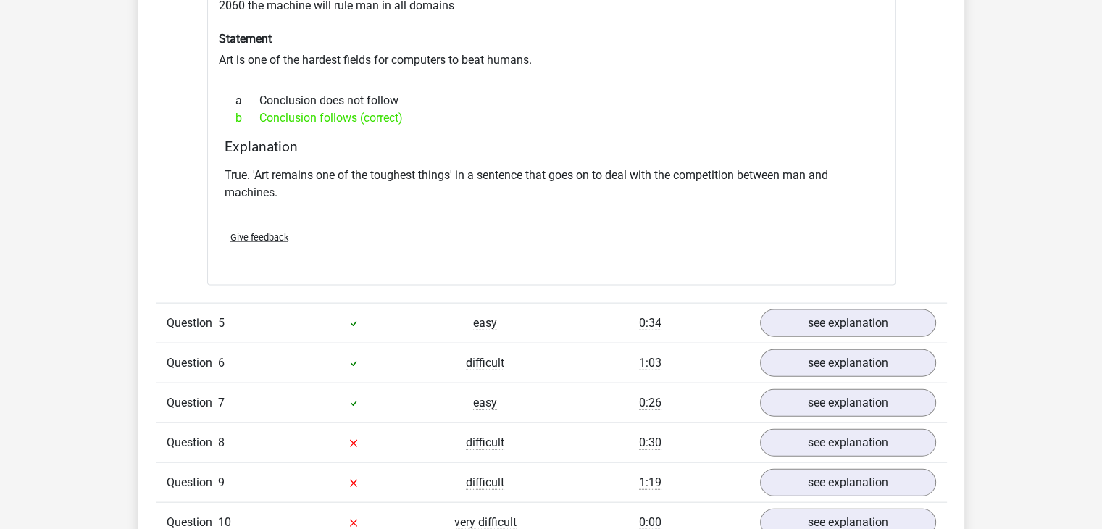
click at [566, 317] on div "0:34" at bounding box center [650, 322] width 198 height 17
click at [804, 317] on link "see explanation" at bounding box center [847, 323] width 202 height 32
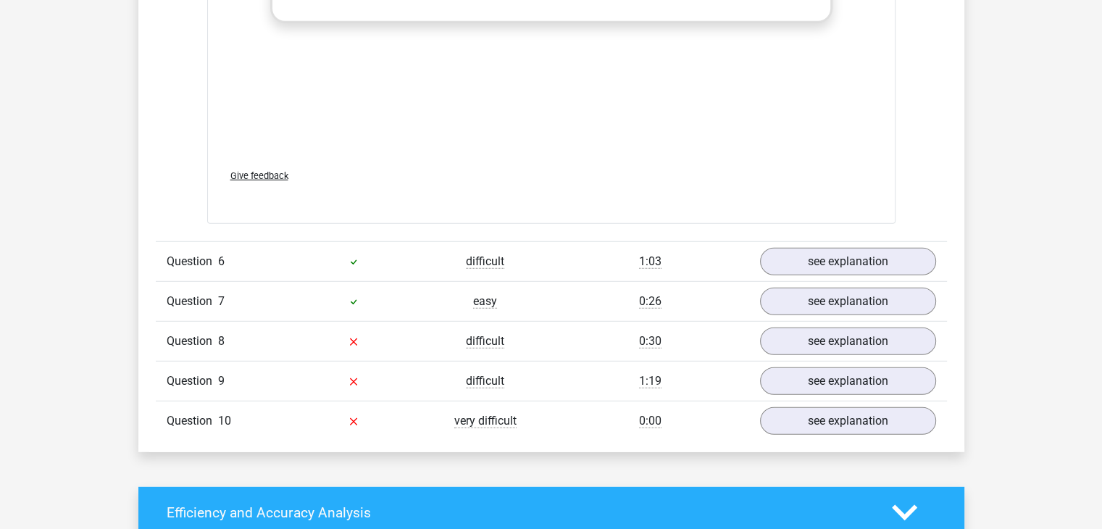
scroll to position [3956, 0]
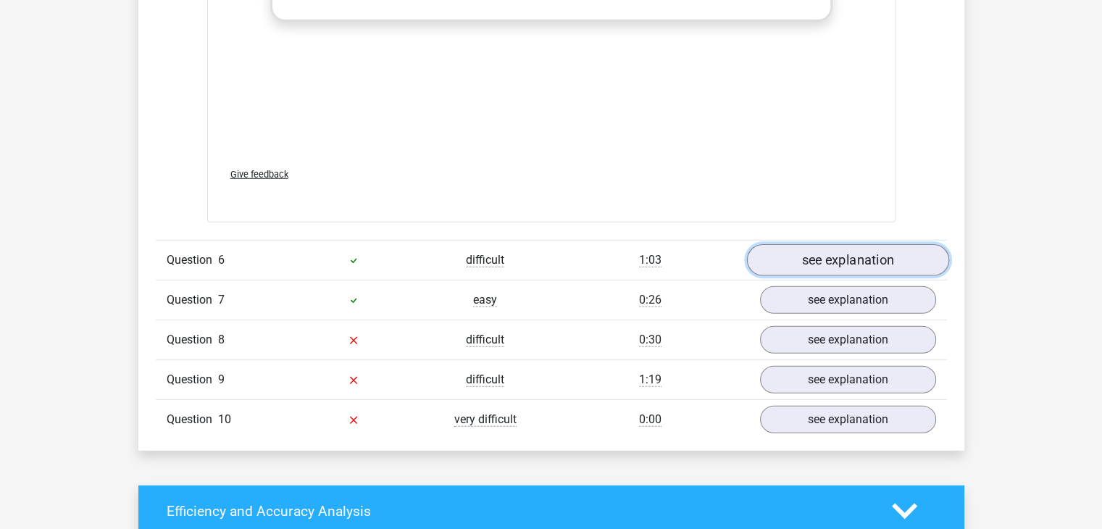
click at [835, 247] on link "see explanation" at bounding box center [847, 260] width 202 height 32
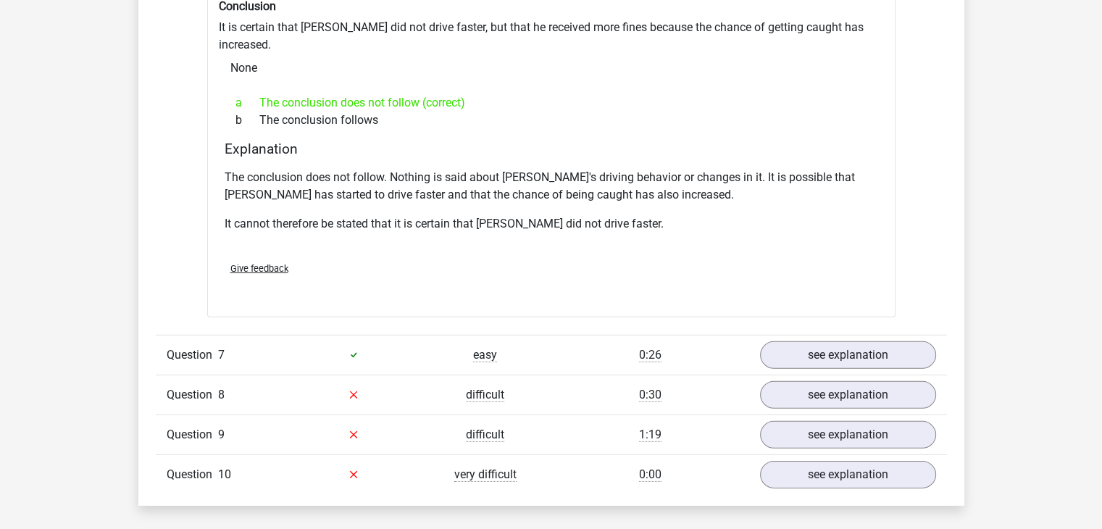
scroll to position [4368, 0]
click at [580, 346] on div "0:26" at bounding box center [650, 354] width 198 height 17
drag, startPoint x: 809, startPoint y: 306, endPoint x: 804, endPoint y: 316, distance: 11.7
click at [804, 334] on div "Question 7 easy 0:26 see explanation" at bounding box center [551, 354] width 791 height 40
click at [804, 338] on link "see explanation" at bounding box center [847, 354] width 202 height 32
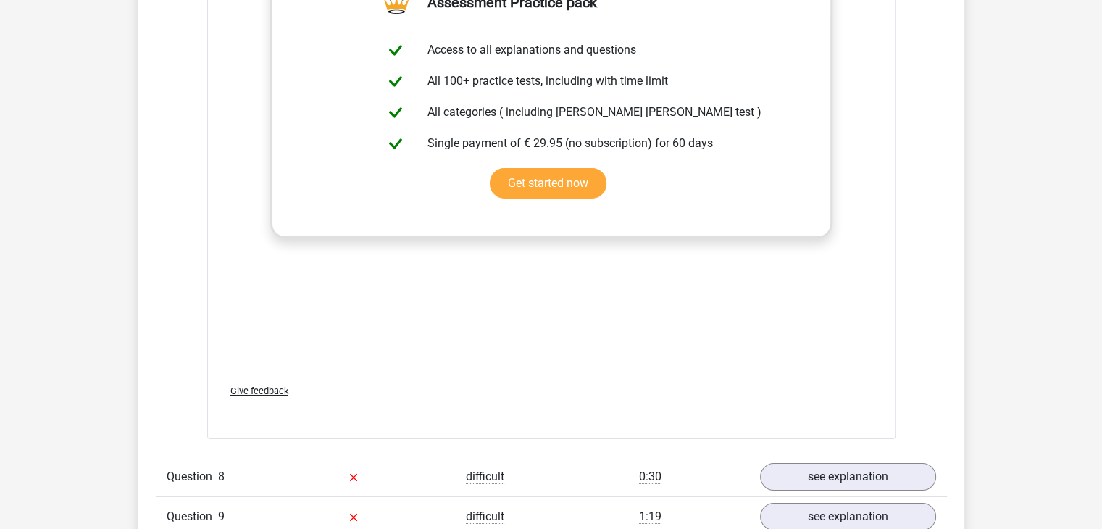
scroll to position [5044, 0]
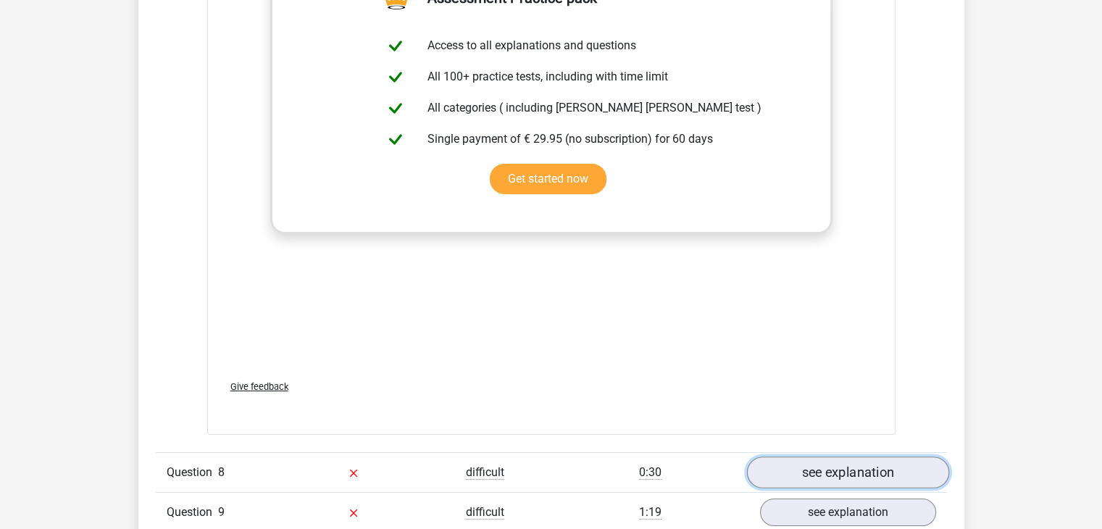
click at [780, 456] on link "see explanation" at bounding box center [847, 472] width 202 height 32
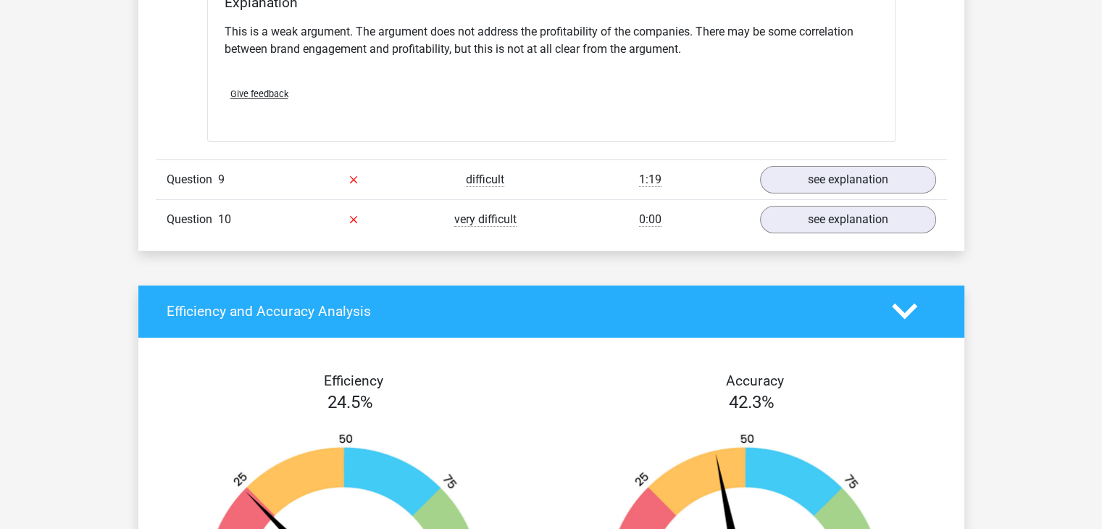
scroll to position [5762, 0]
click at [869, 164] on link "see explanation" at bounding box center [847, 180] width 202 height 32
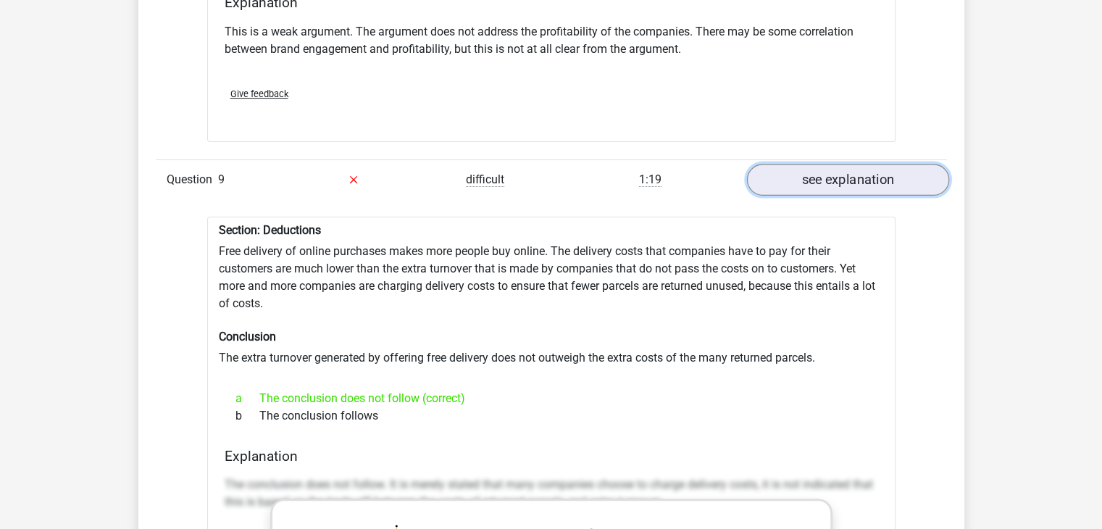
click at [869, 164] on link "see explanation" at bounding box center [847, 180] width 202 height 32
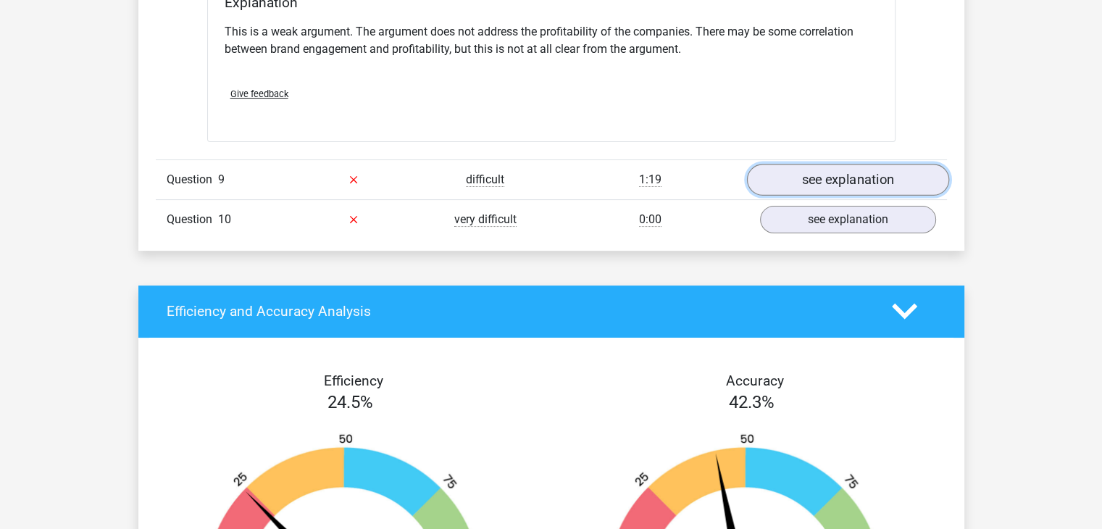
click at [869, 164] on link "see explanation" at bounding box center [847, 180] width 202 height 32
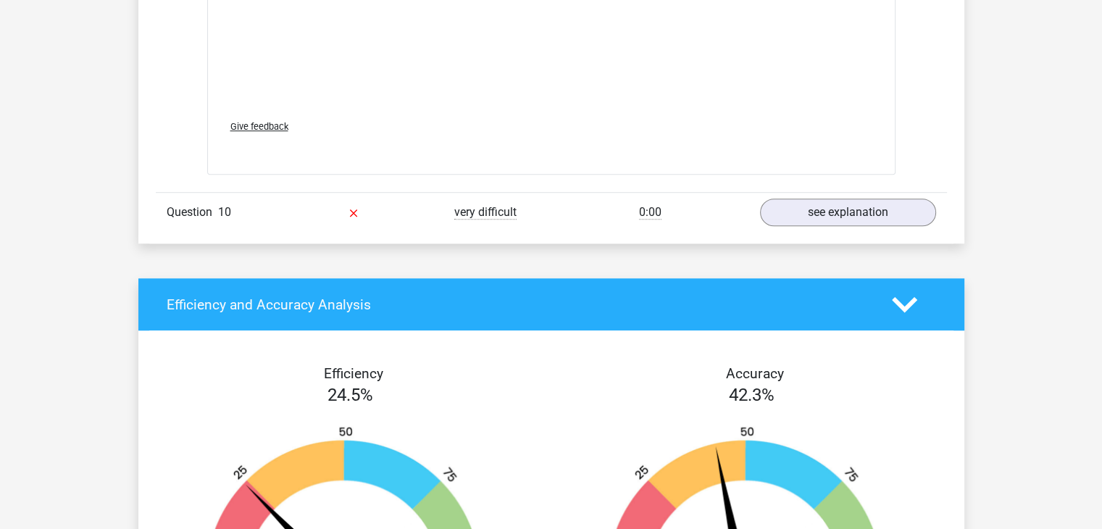
scroll to position [6559, 0]
click at [806, 196] on link "see explanation" at bounding box center [847, 212] width 202 height 32
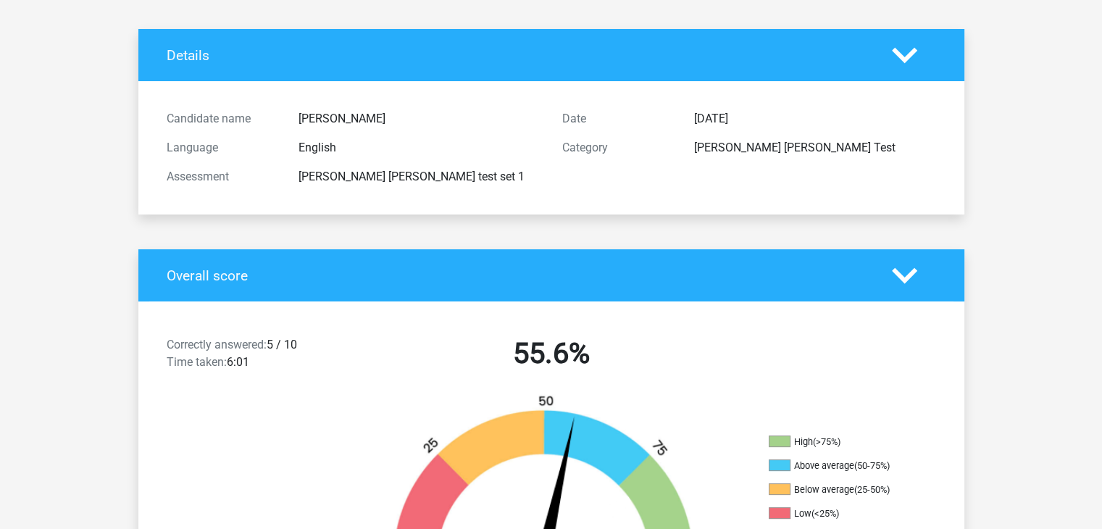
scroll to position [0, 0]
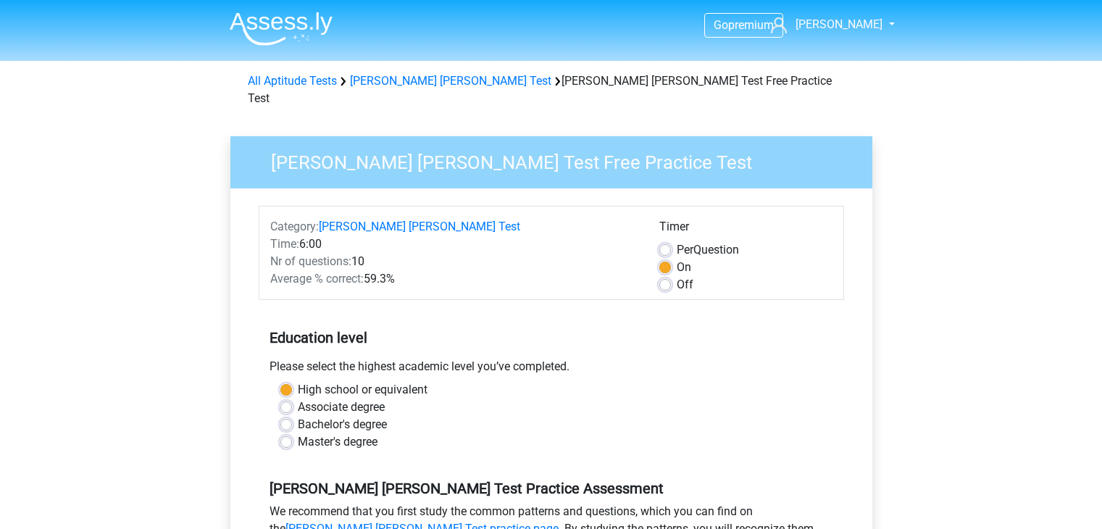
scroll to position [257, 0]
